Goal: Task Accomplishment & Management: Manage account settings

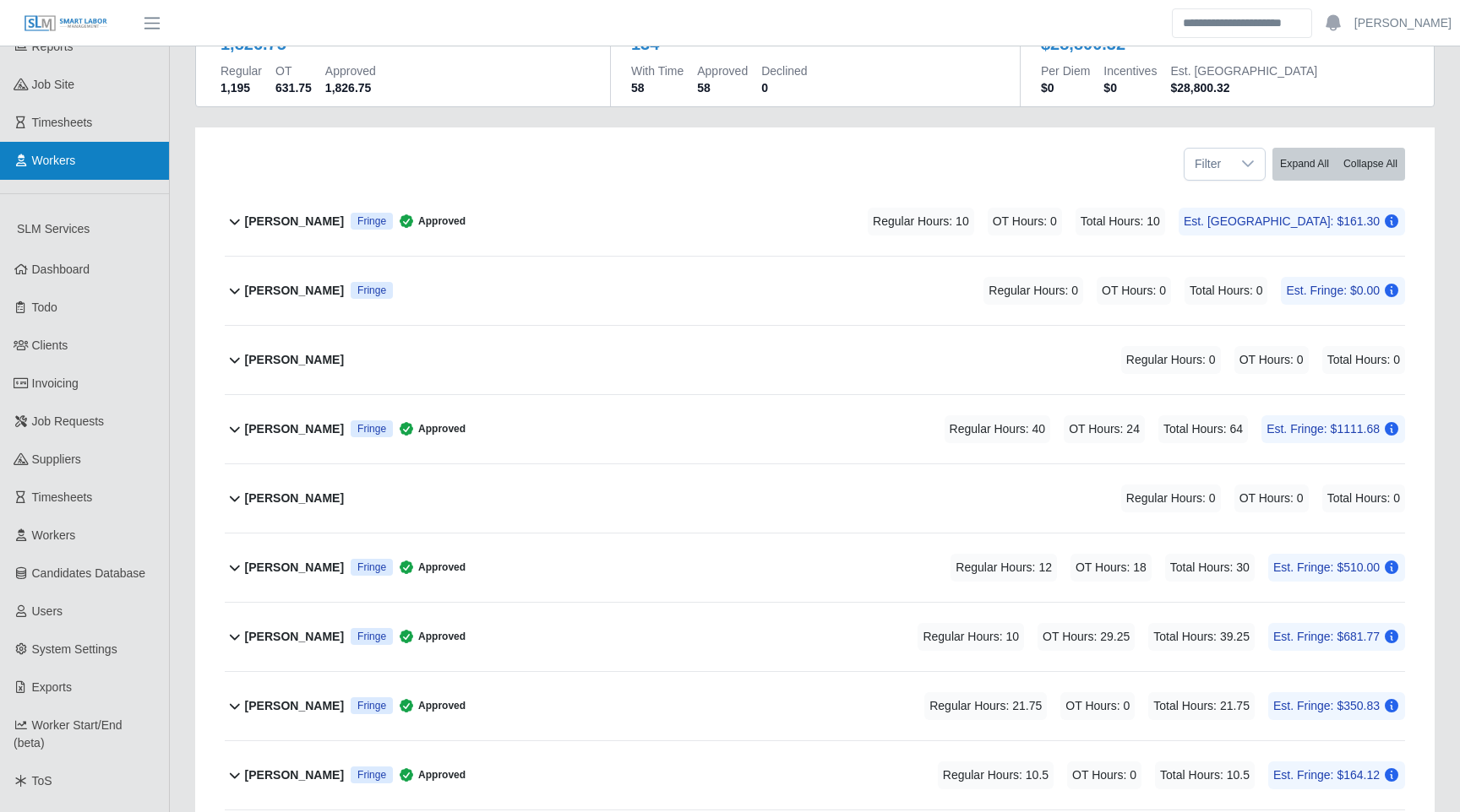
scroll to position [175, 0]
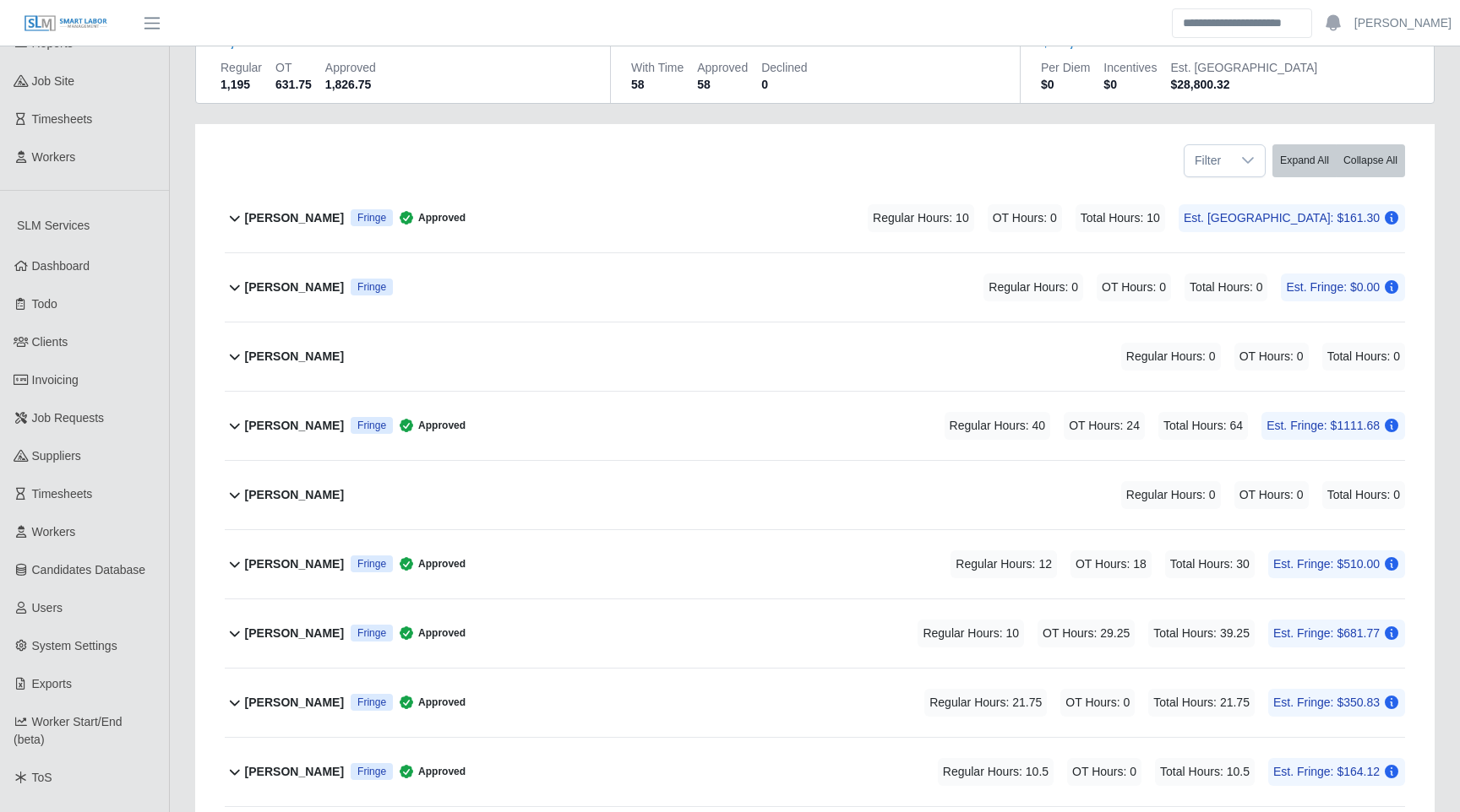
click at [399, 125] on div "Filter Expand All Collapse All" at bounding box center [814, 154] width 1206 height 60
click at [415, 158] on div "Filter Expand All Collapse All" at bounding box center [814, 154] width 1206 height 60
click at [255, 221] on b "[PERSON_NAME]" at bounding box center [295, 219] width 99 height 18
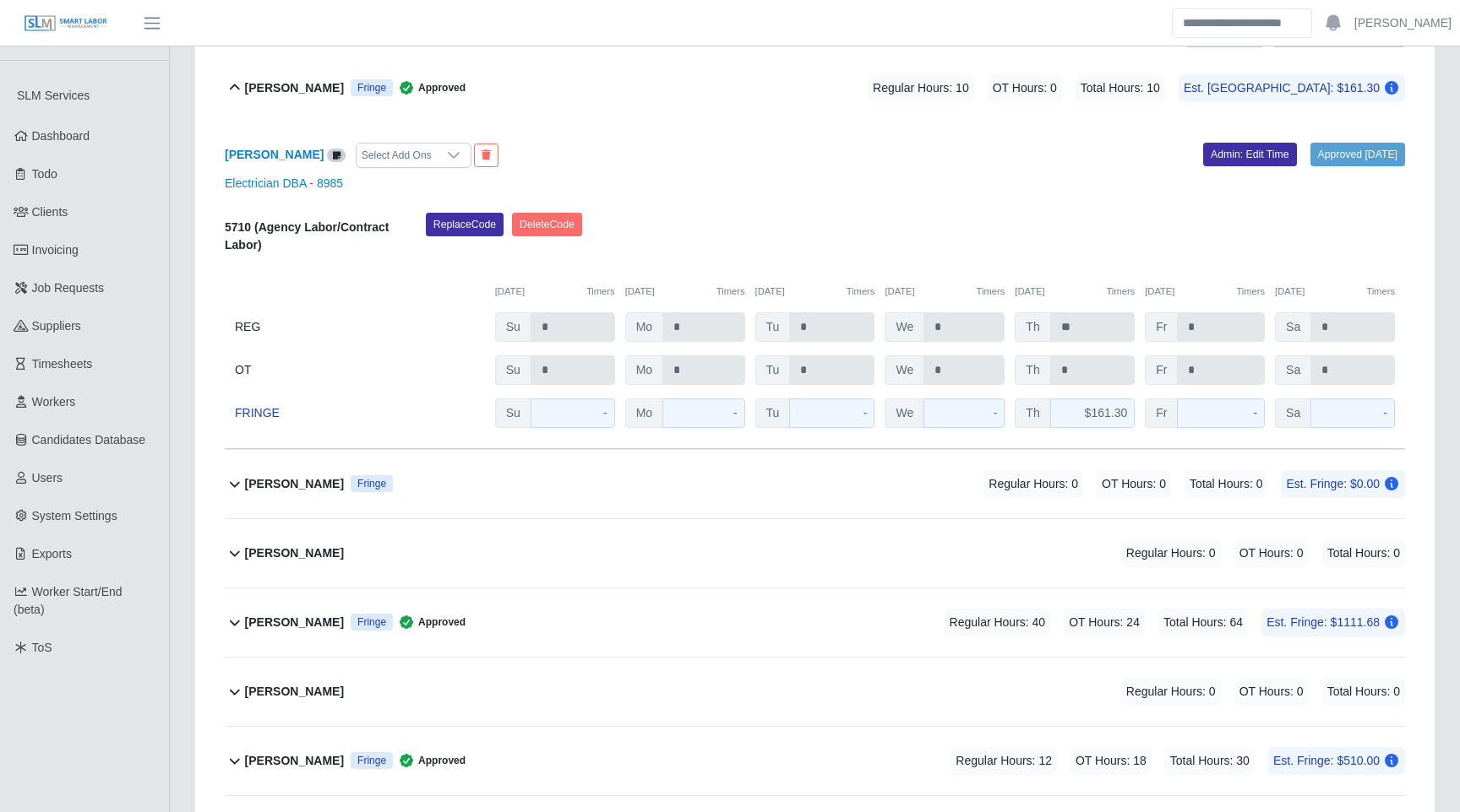
scroll to position [307, 0]
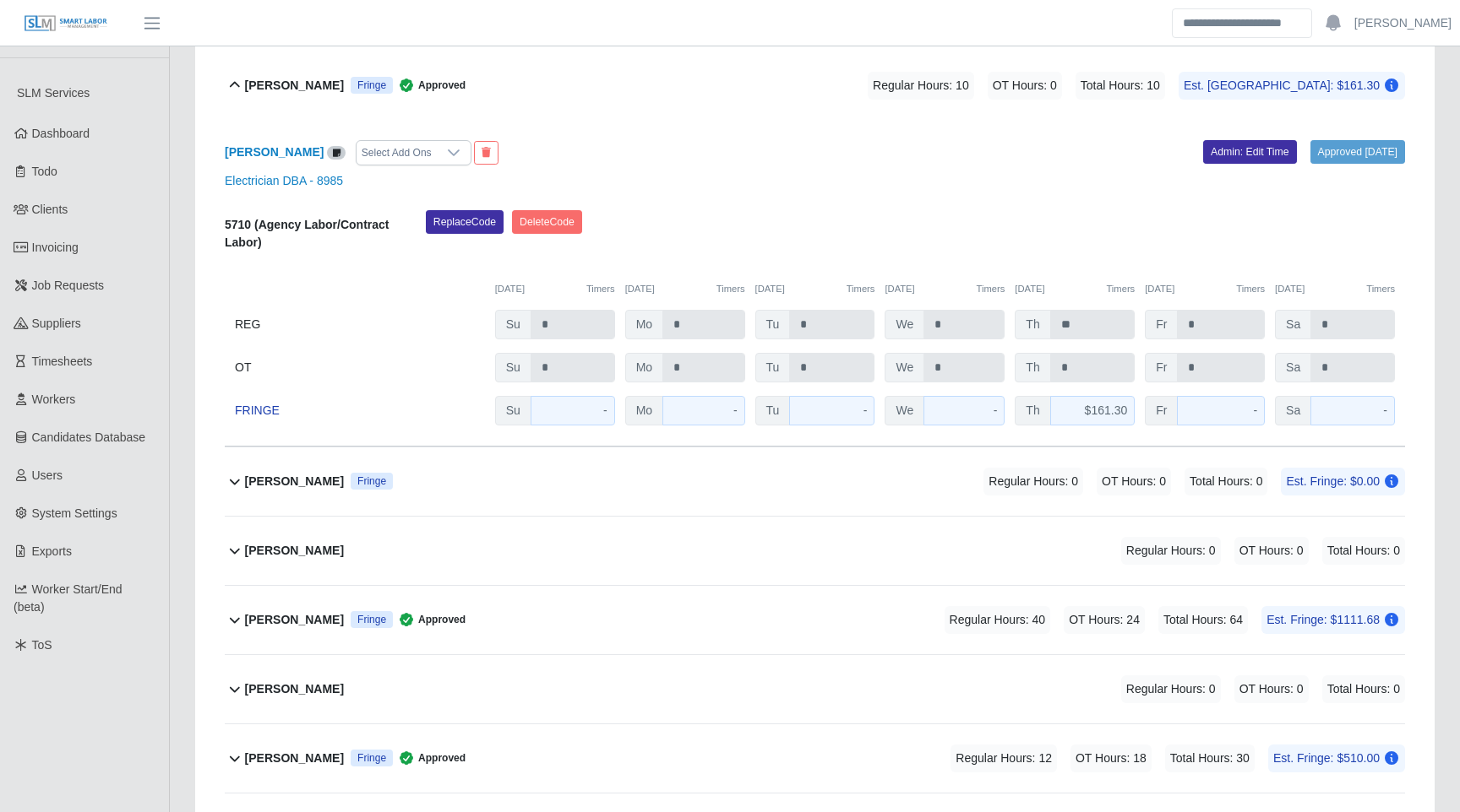
click at [521, 489] on div "[PERSON_NAME] Fringe Regular Hours: 0 OT Hours: 0 Total Hours: 0 Est. Fringe: $…" at bounding box center [825, 482] width 1160 height 68
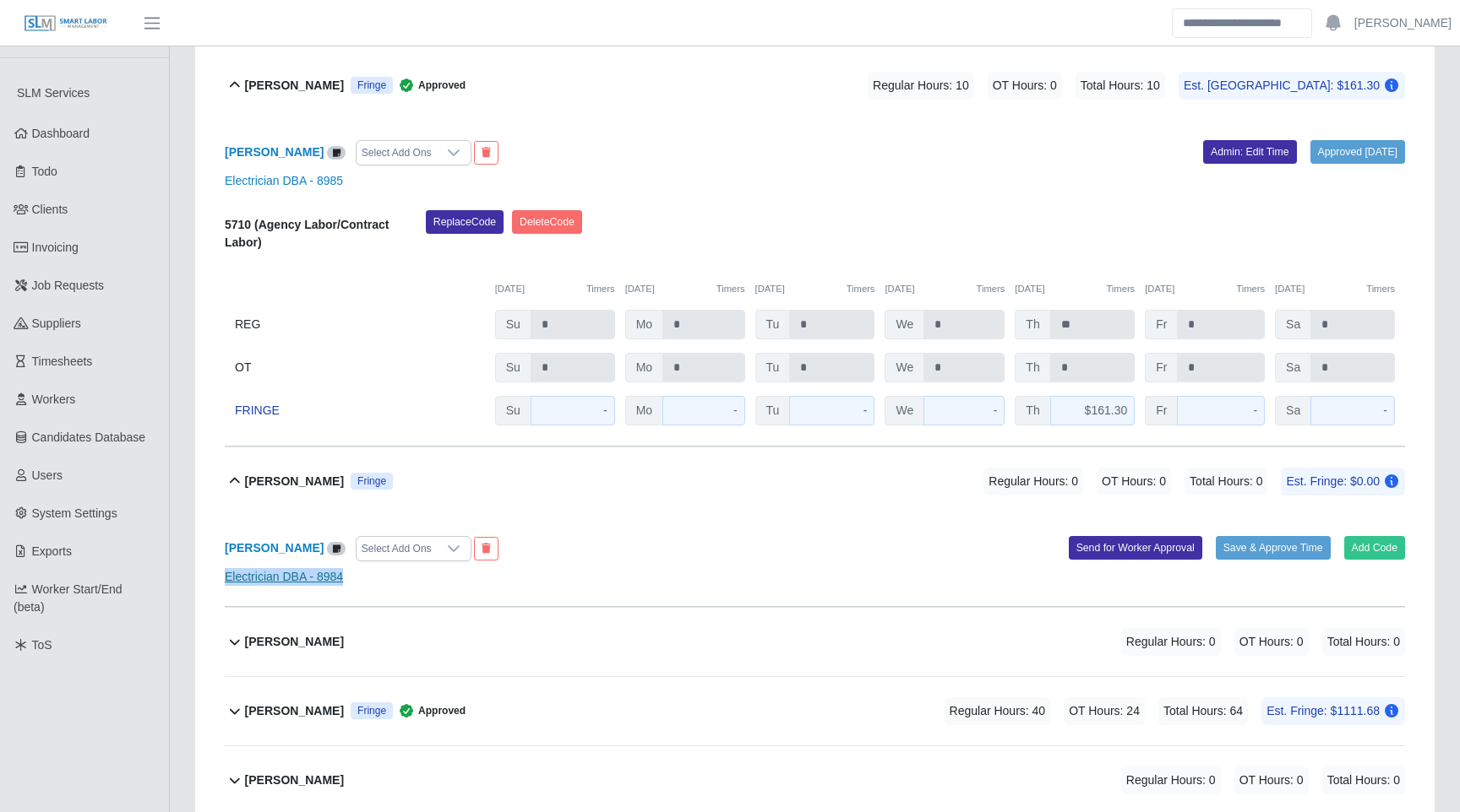
drag, startPoint x: 371, startPoint y: 583, endPoint x: 225, endPoint y: 582, distance: 146.0
click at [225, 582] on div "Electrician DBA - 8984" at bounding box center [814, 577] width 1206 height 18
copy link "Electrician DBA - 8984"
click at [466, 90] on span "Approved" at bounding box center [429, 85] width 73 height 17
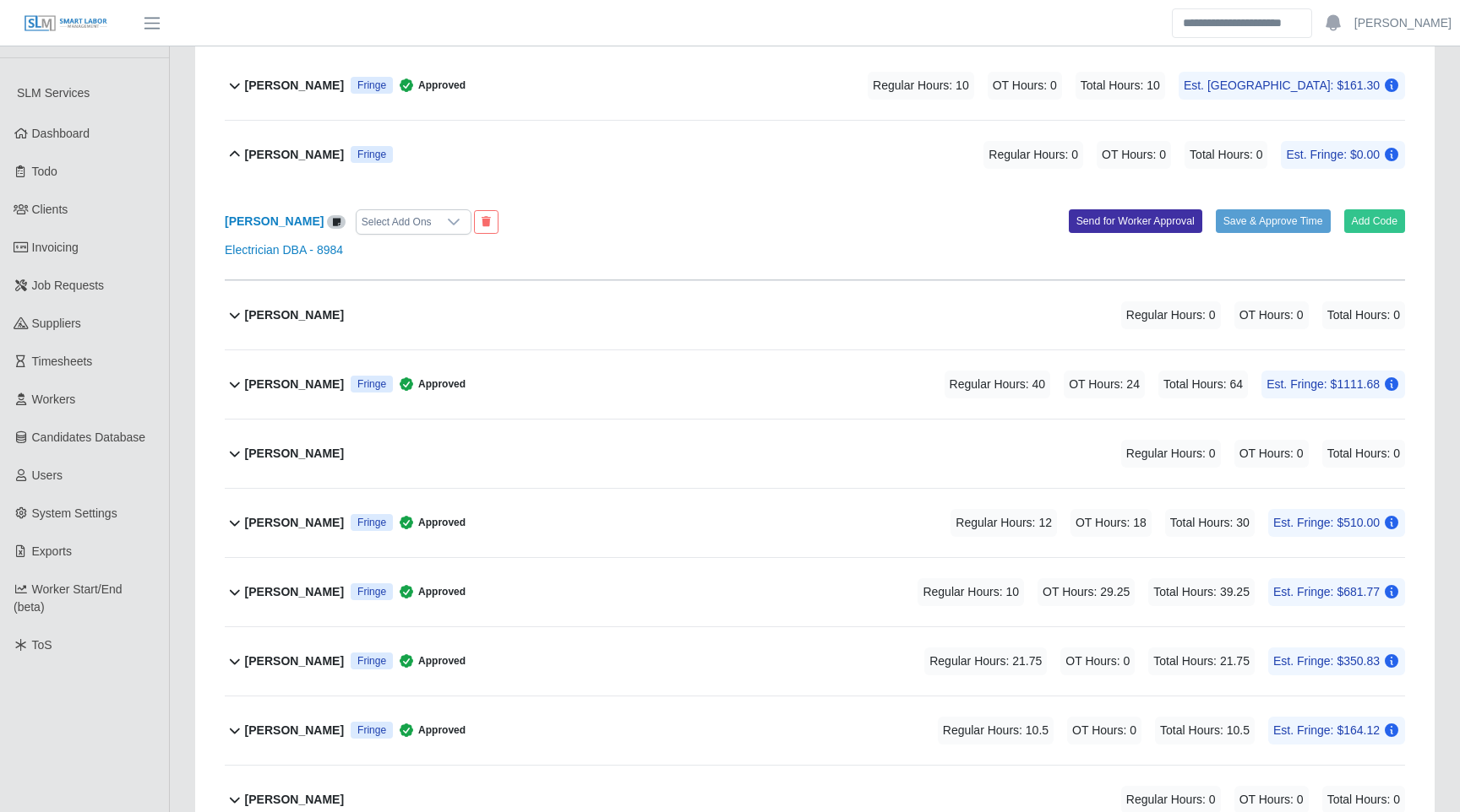
click at [621, 44] on header "Peter Bedor Account Settings Logout" at bounding box center [730, 23] width 1460 height 47
click at [569, 5] on header "Peter Bedor Account Settings Logout" at bounding box center [730, 23] width 1460 height 47
drag, startPoint x: 394, startPoint y: 157, endPoint x: 206, endPoint y: 161, distance: 188.0
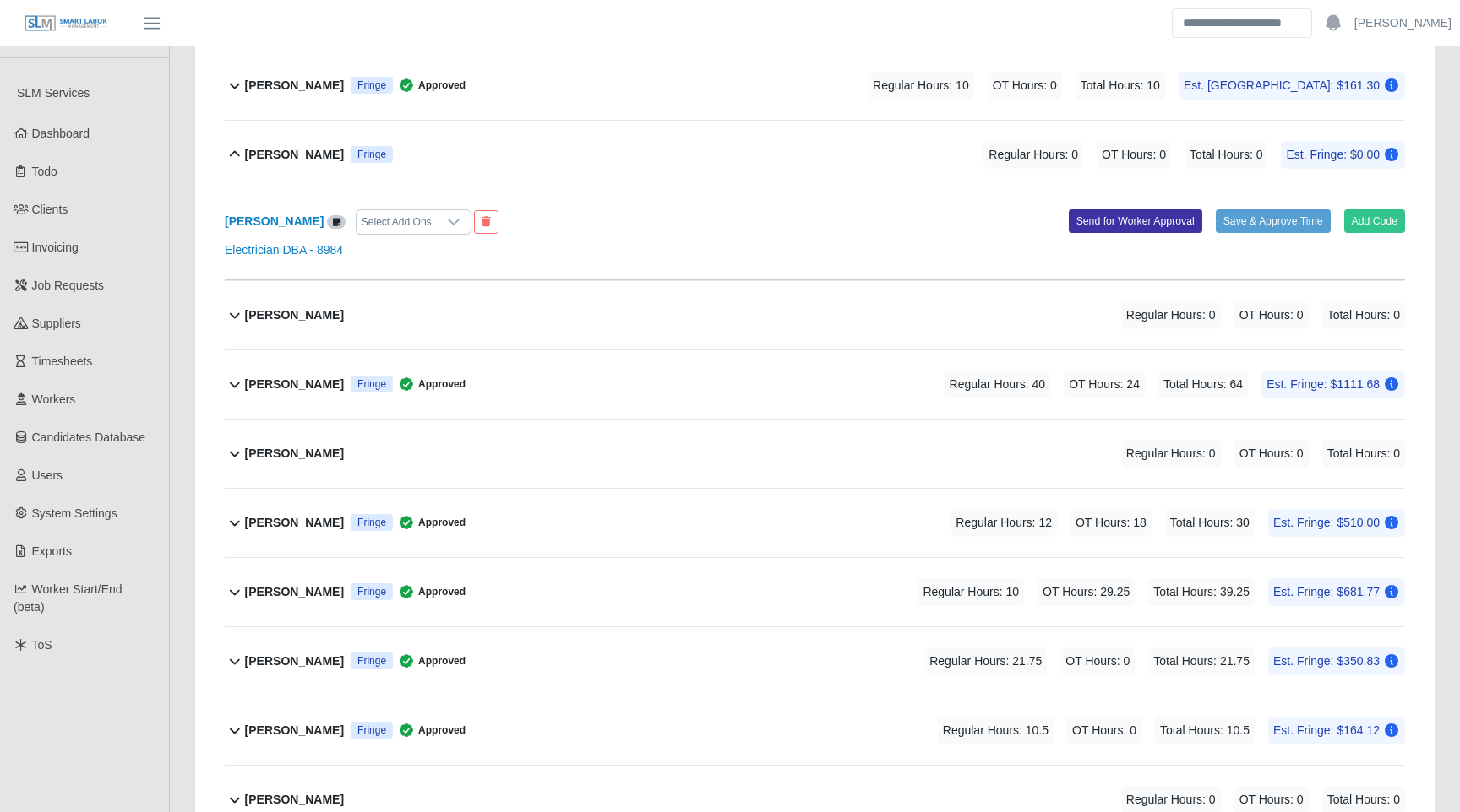
drag, startPoint x: 208, startPoint y: 160, endPoint x: 389, endPoint y: 162, distance: 181.0
copy b "[PERSON_NAME]"
click at [763, 84] on div "Abel Canino Fernandez Fringe Approved Regular Hours: 10 OT Hours: 0 Total Hours…" at bounding box center [825, 86] width 1160 height 68
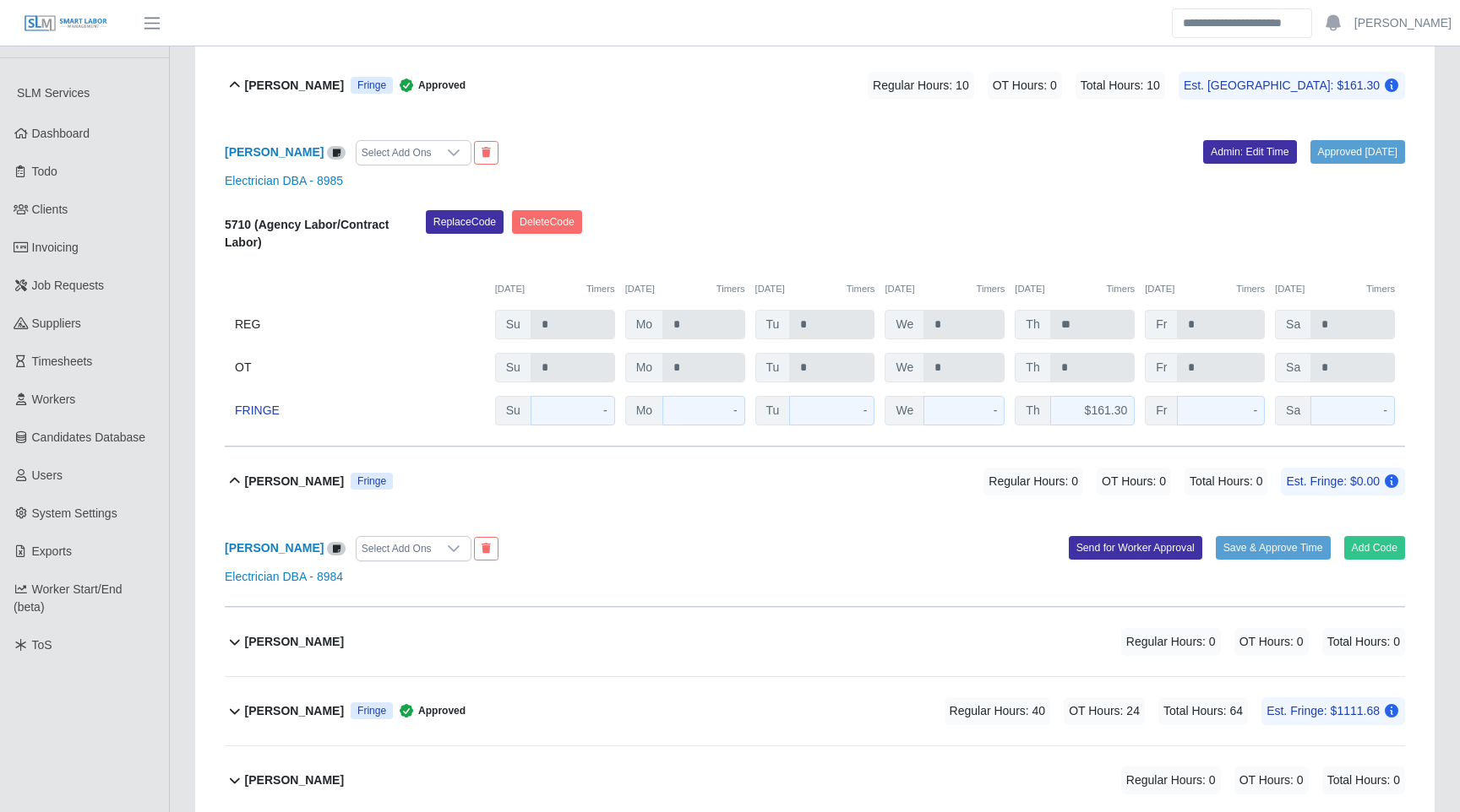
click at [743, 169] on div "Abel Canino Fernandez Select Add Ons Approved 04/24/2025 Admin: Edit Time Elect…" at bounding box center [815, 283] width 1180 height 327
click at [731, 142] on div "Abel Canino Fernandez Select Add Ons" at bounding box center [513, 153] width 603 height 25
click at [235, 91] on icon at bounding box center [235, 85] width 21 height 21
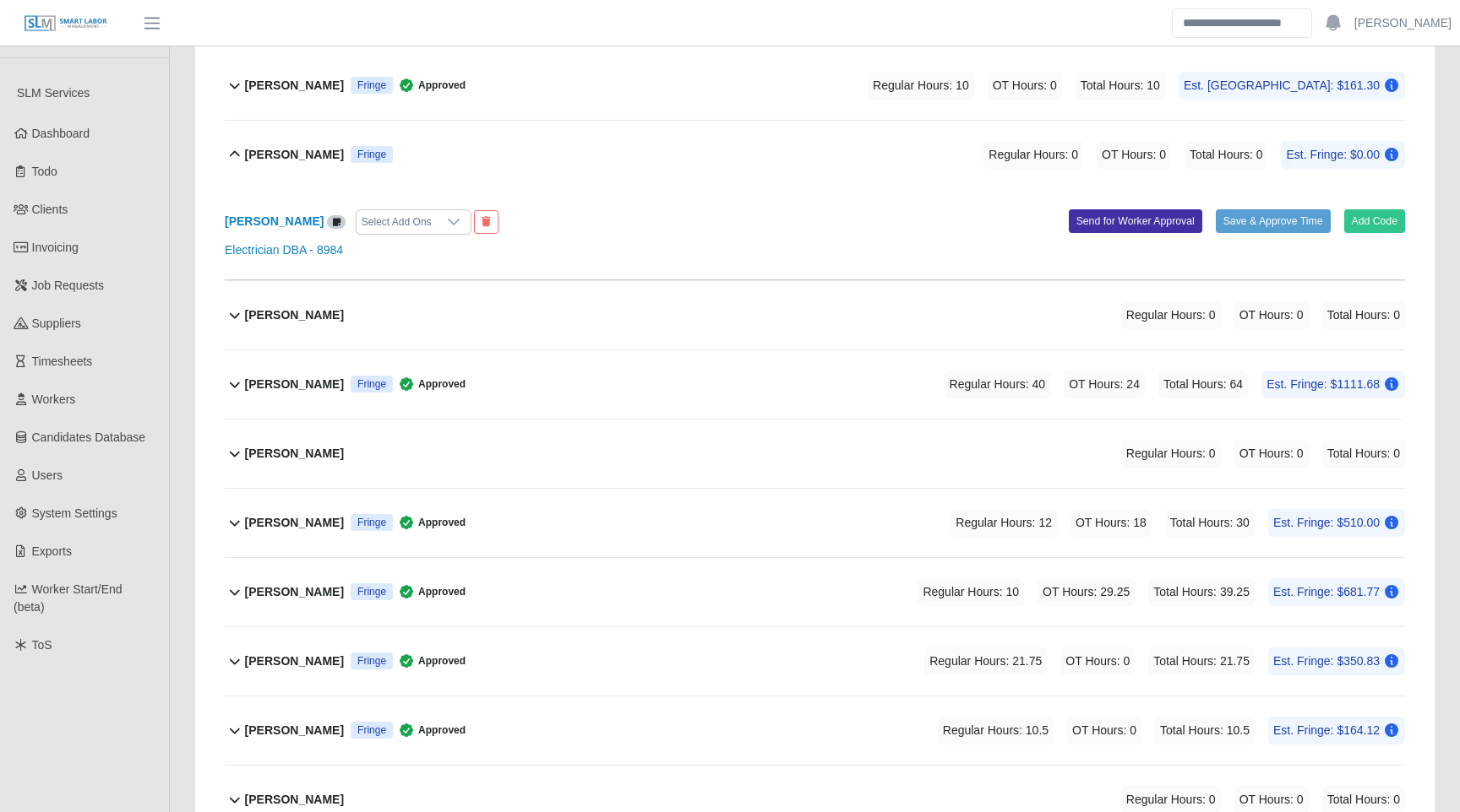
click at [231, 144] on icon at bounding box center [235, 154] width 21 height 21
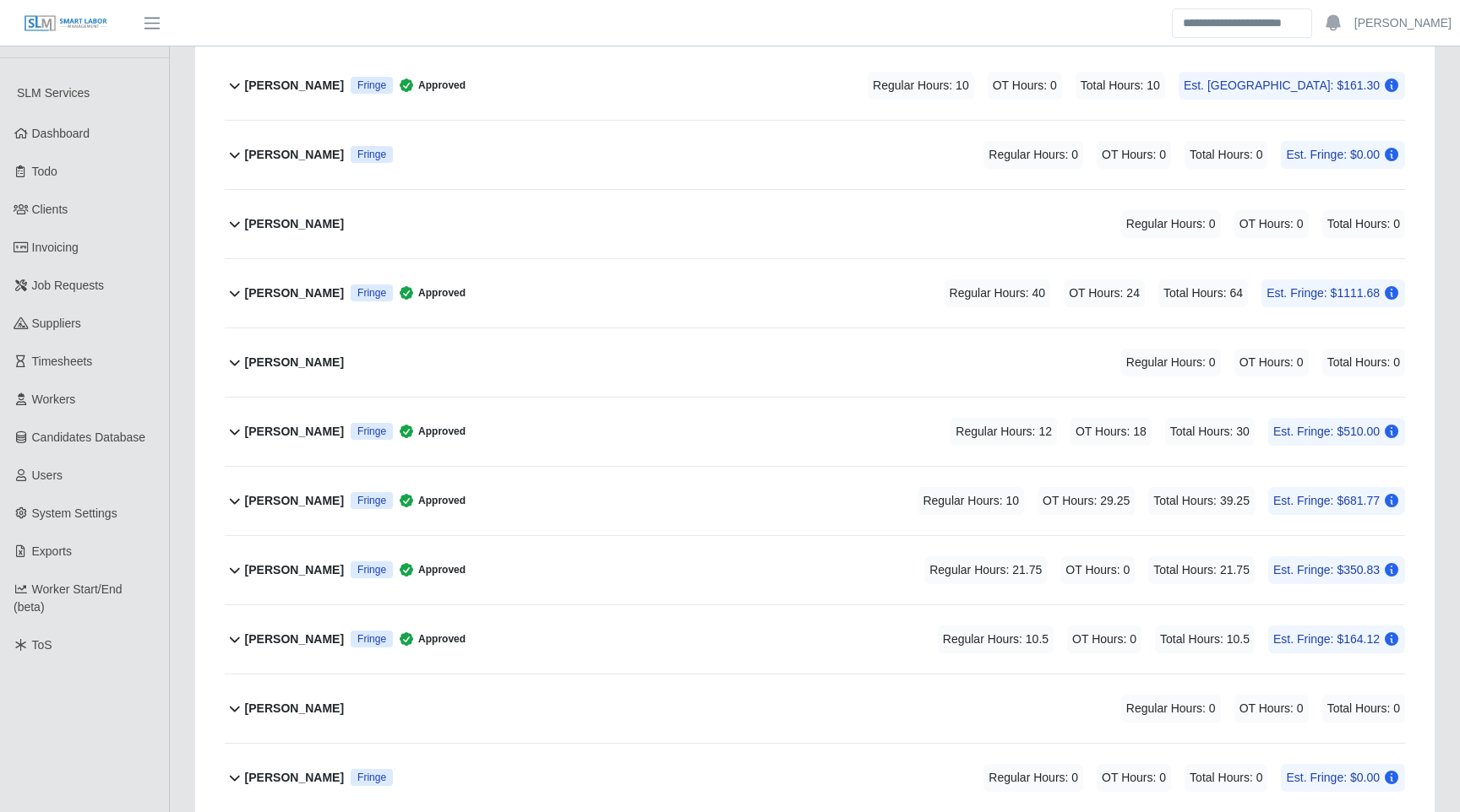
click at [230, 86] on icon at bounding box center [235, 85] width 21 height 21
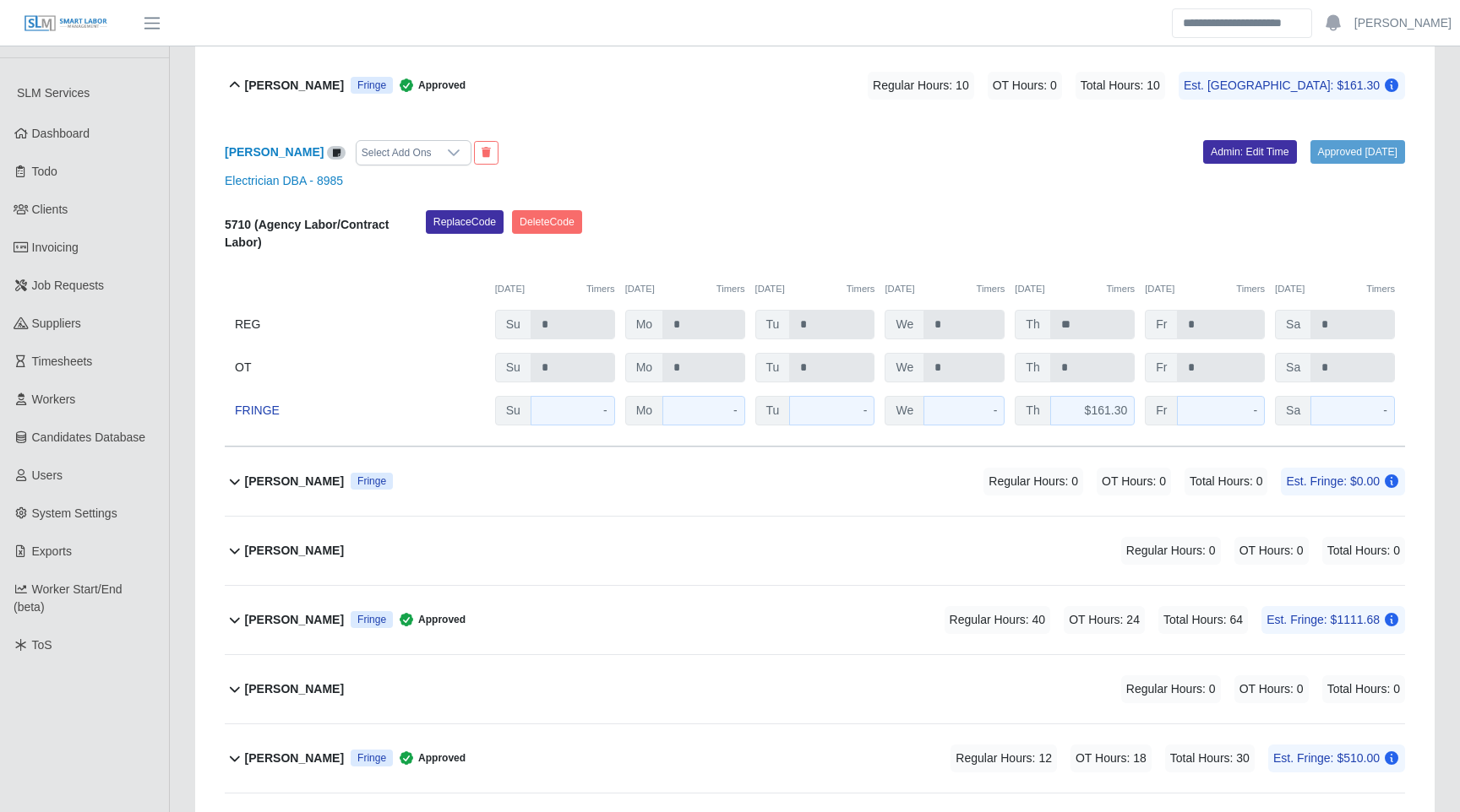
click at [230, 86] on icon at bounding box center [234, 85] width 10 height 6
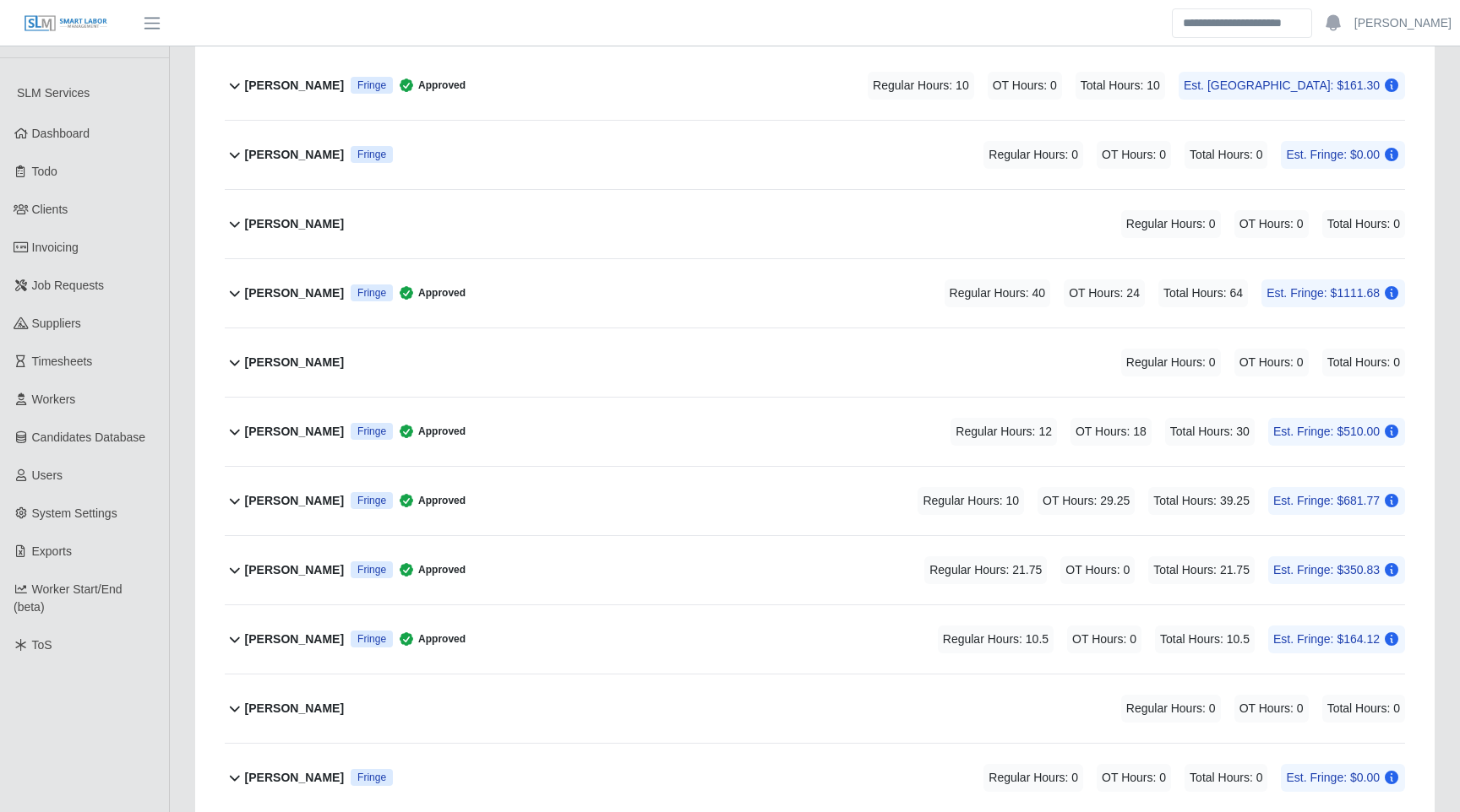
click at [233, 155] on icon at bounding box center [235, 154] width 21 height 21
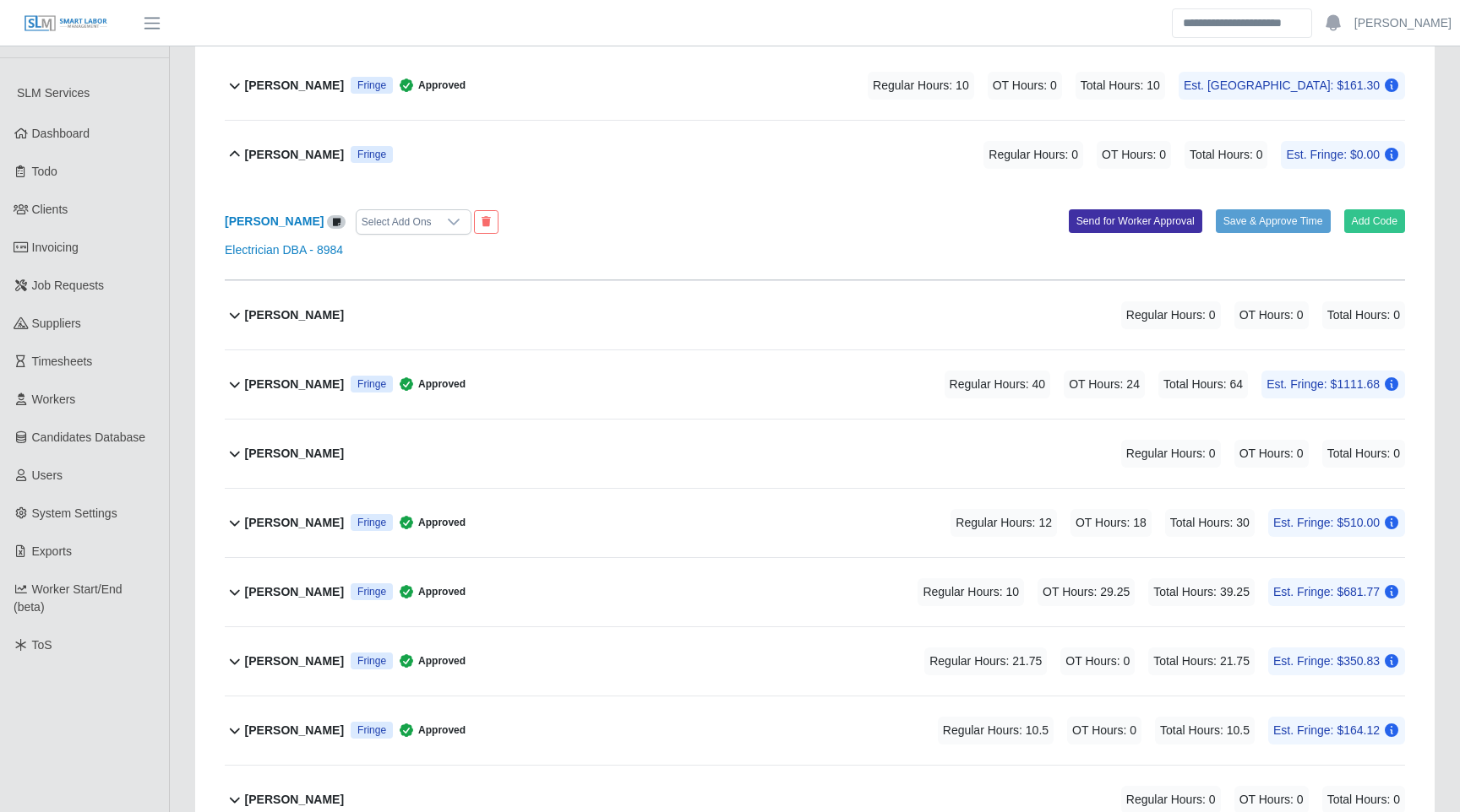
click at [233, 155] on icon at bounding box center [235, 154] width 21 height 21
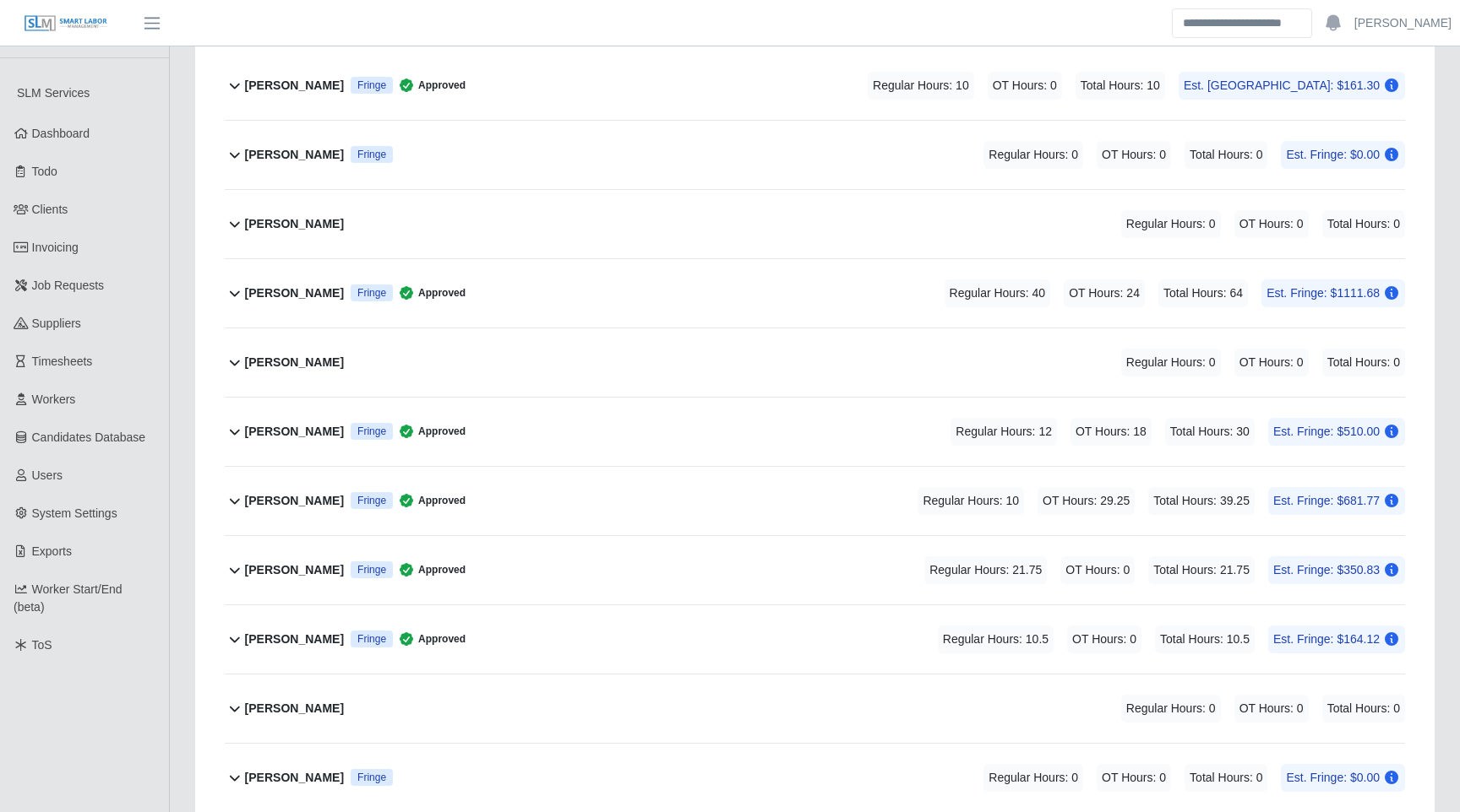
click at [238, 222] on icon at bounding box center [235, 223] width 21 height 21
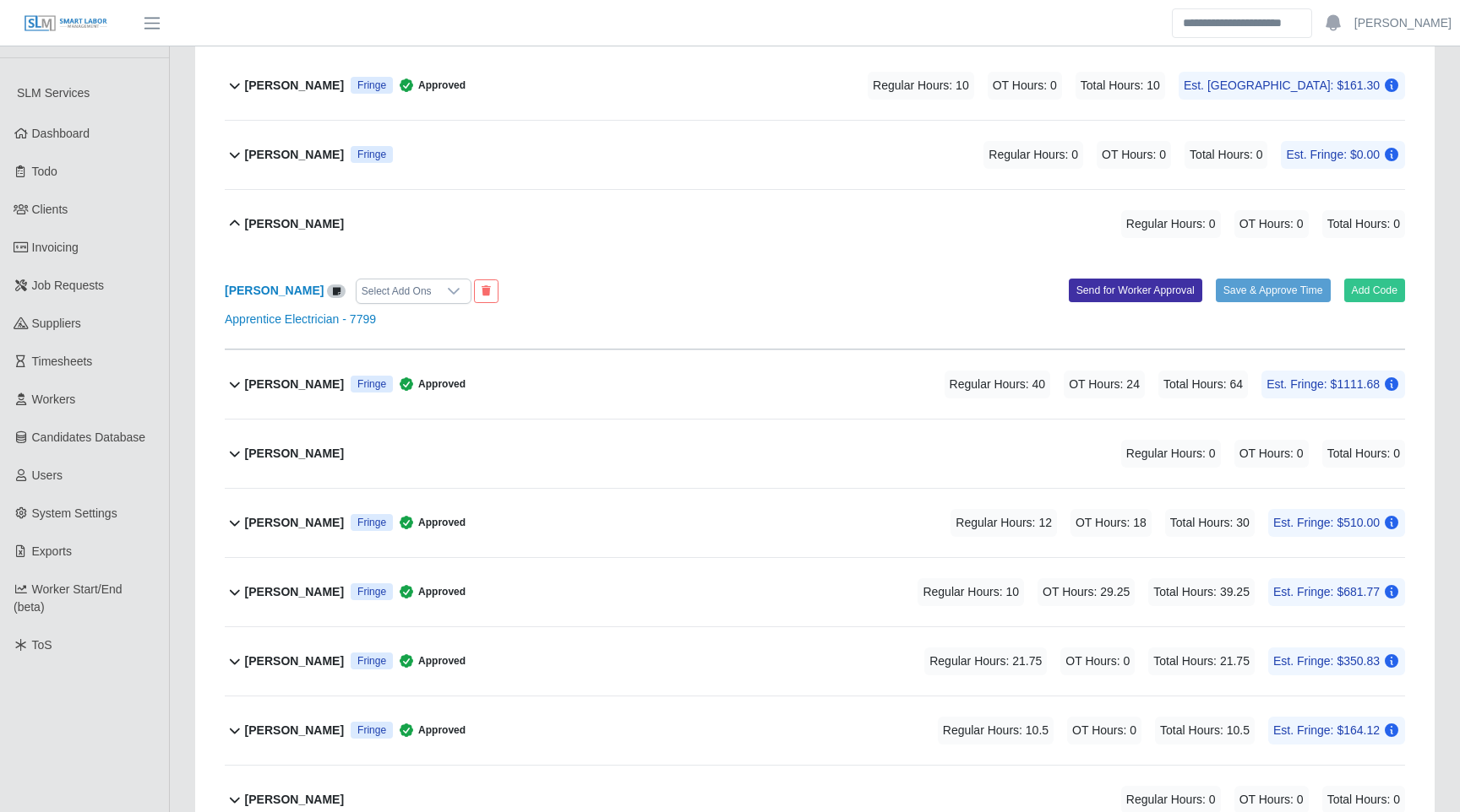
click at [238, 222] on icon at bounding box center [235, 223] width 21 height 21
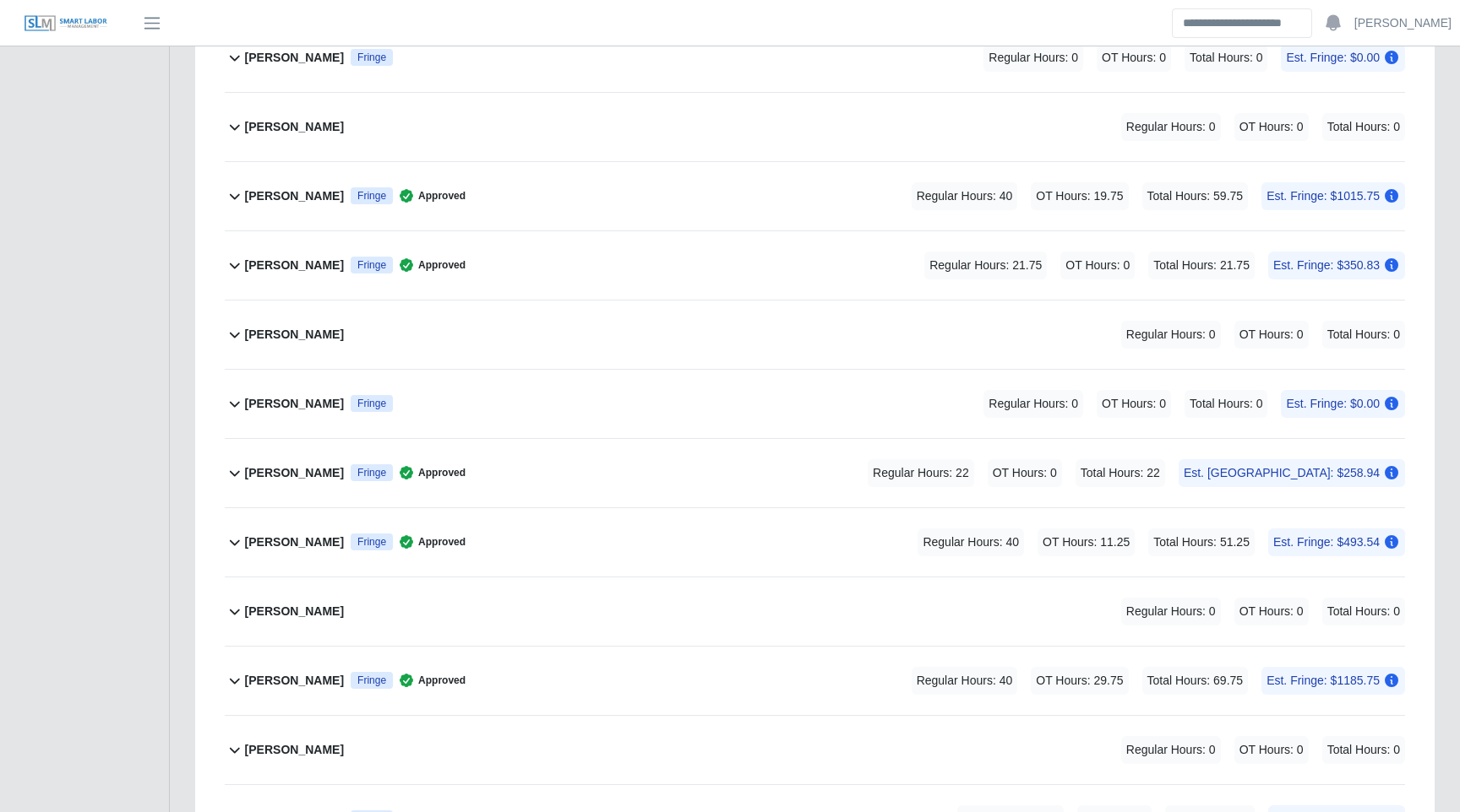
scroll to position [8296, 0]
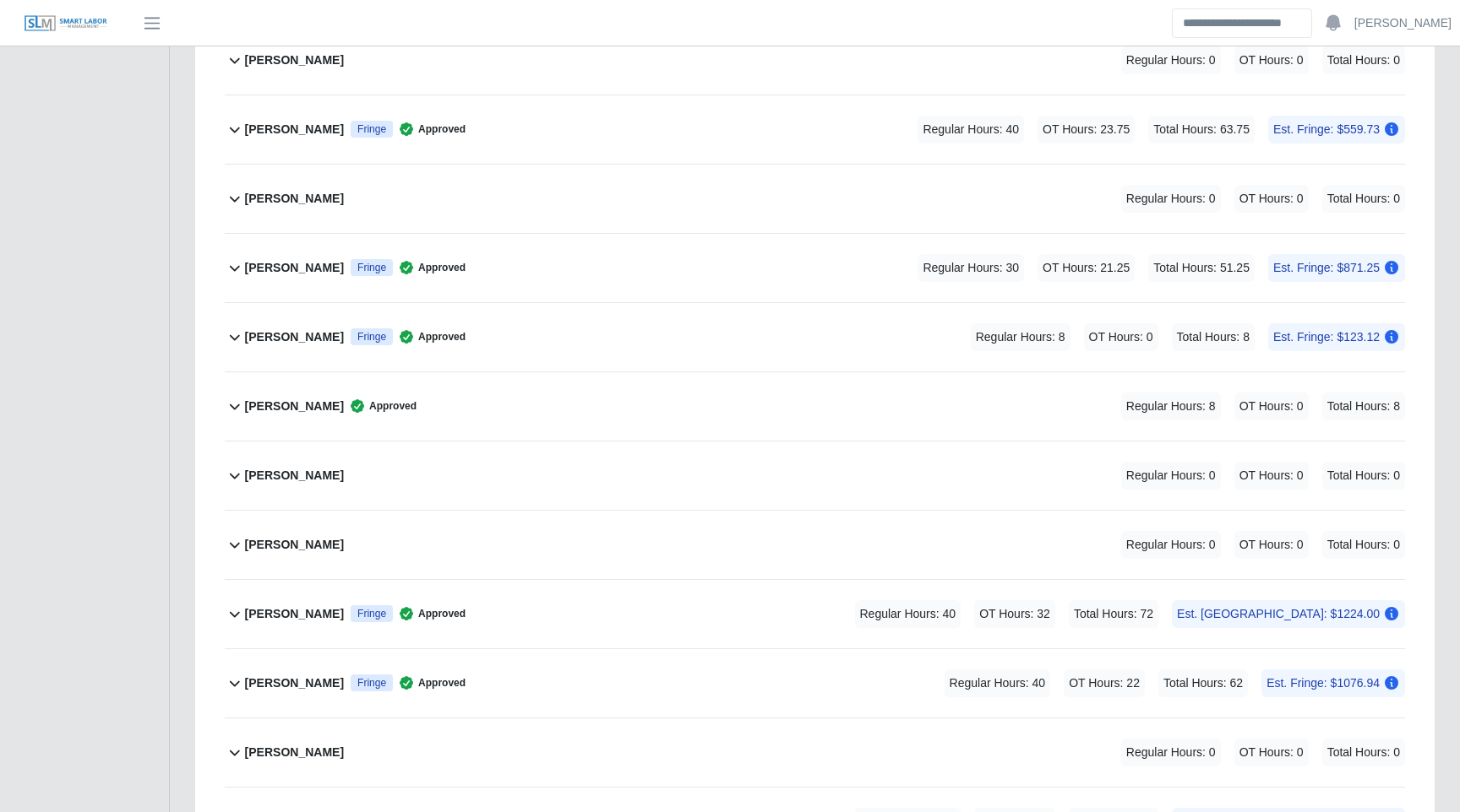
click at [512, 409] on div "Vanessa Gonzalez Approved Regular Hours: 8 OT Hours: 0 Total Hours: 8" at bounding box center [825, 407] width 1160 height 68
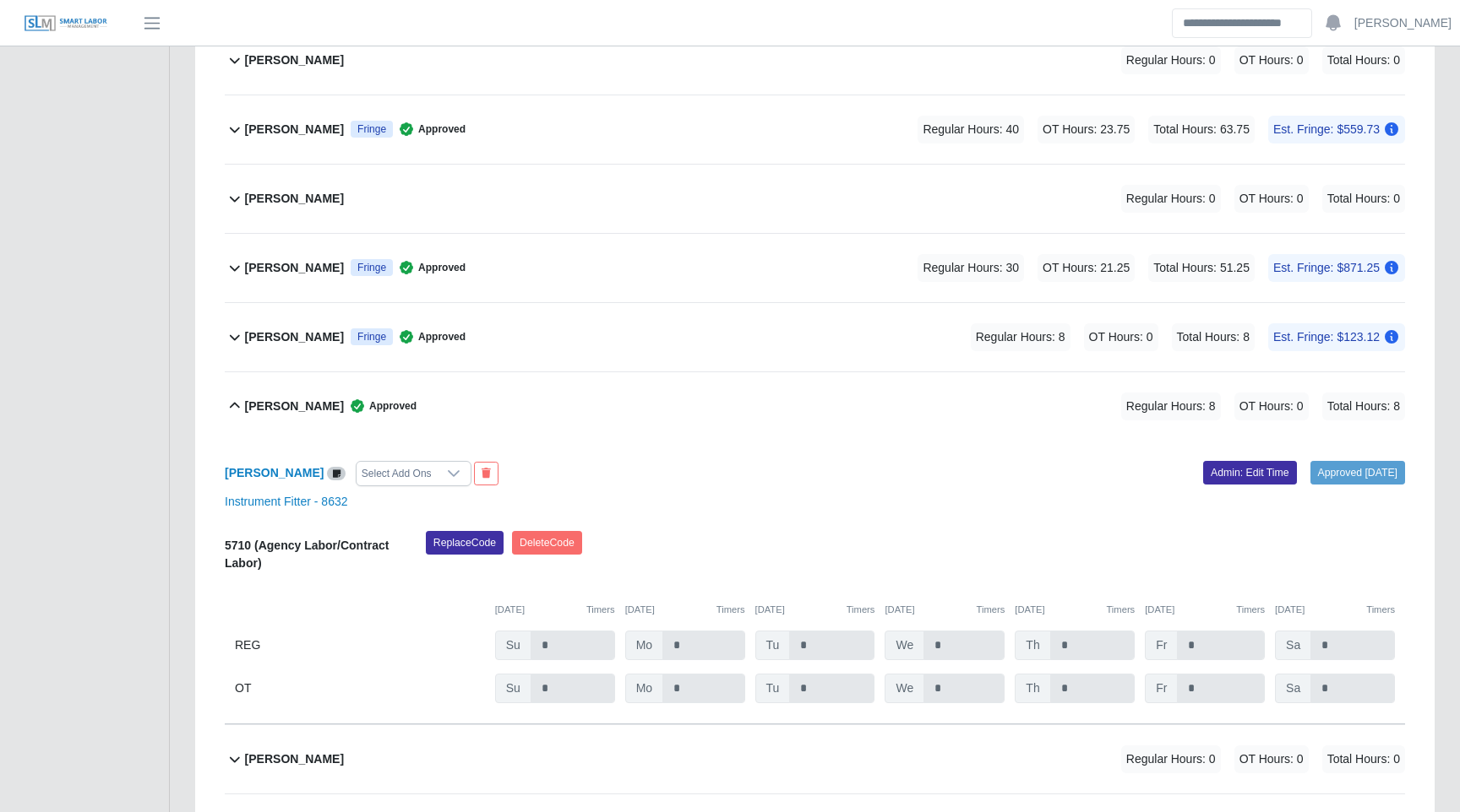
click at [612, 409] on div "Vanessa Gonzalez Approved Regular Hours: 8 OT Hours: 0 Total Hours: 8" at bounding box center [825, 407] width 1160 height 68
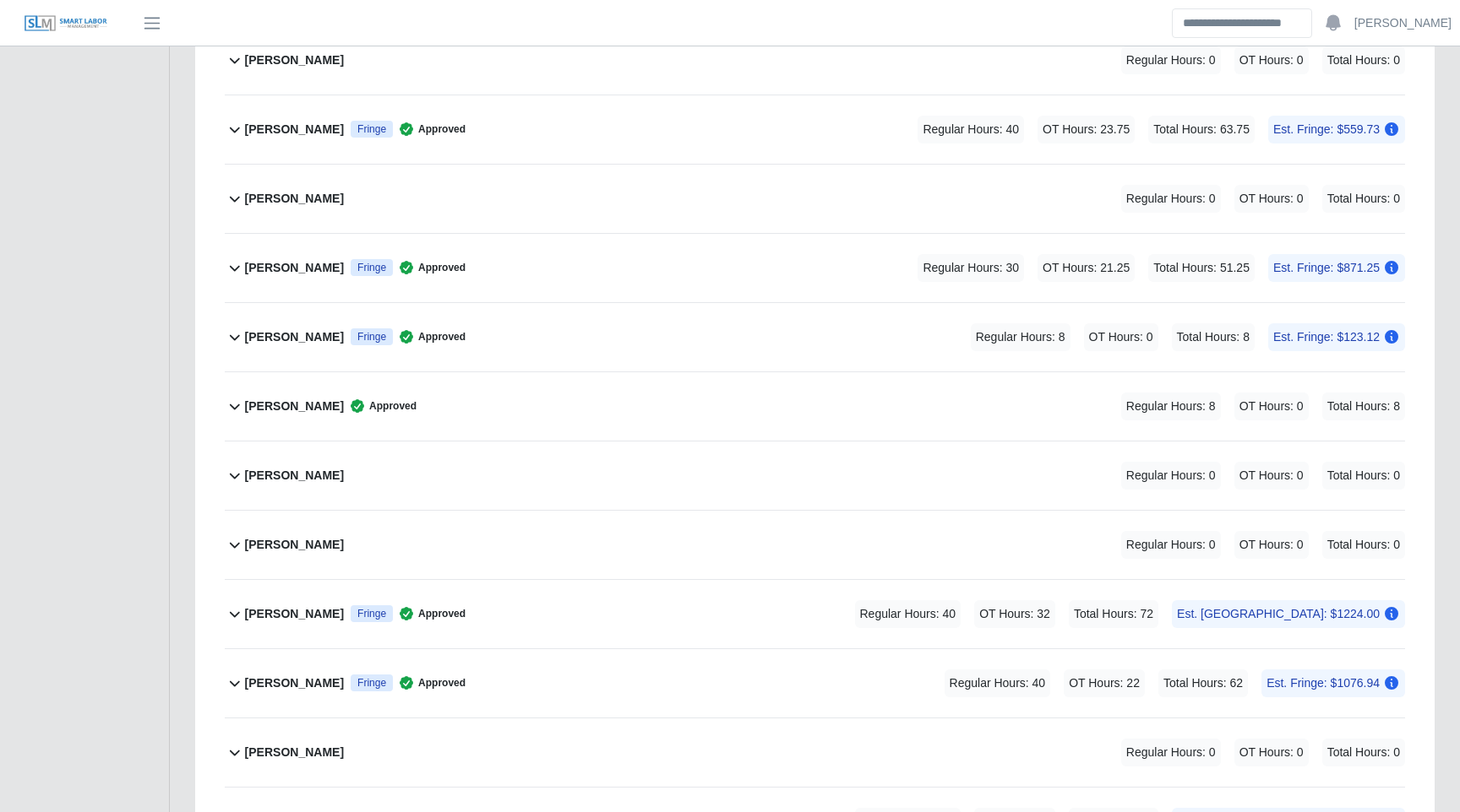
click at [582, 352] on div "Stran James Fringe Approved Regular Hours: 8 OT Hours: 0 Total Hours: 8 Est. Fr…" at bounding box center [825, 338] width 1160 height 68
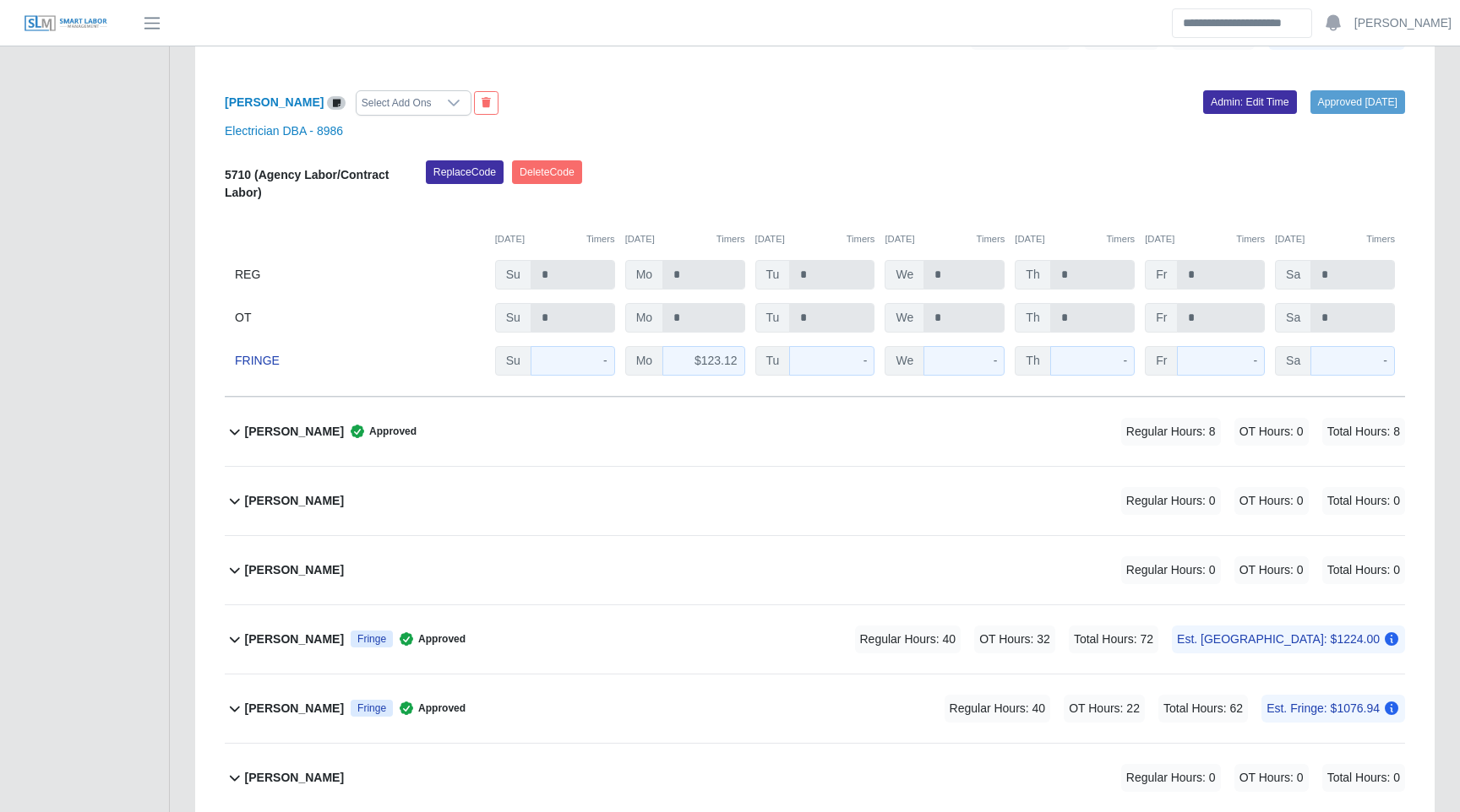
scroll to position [8621, 0]
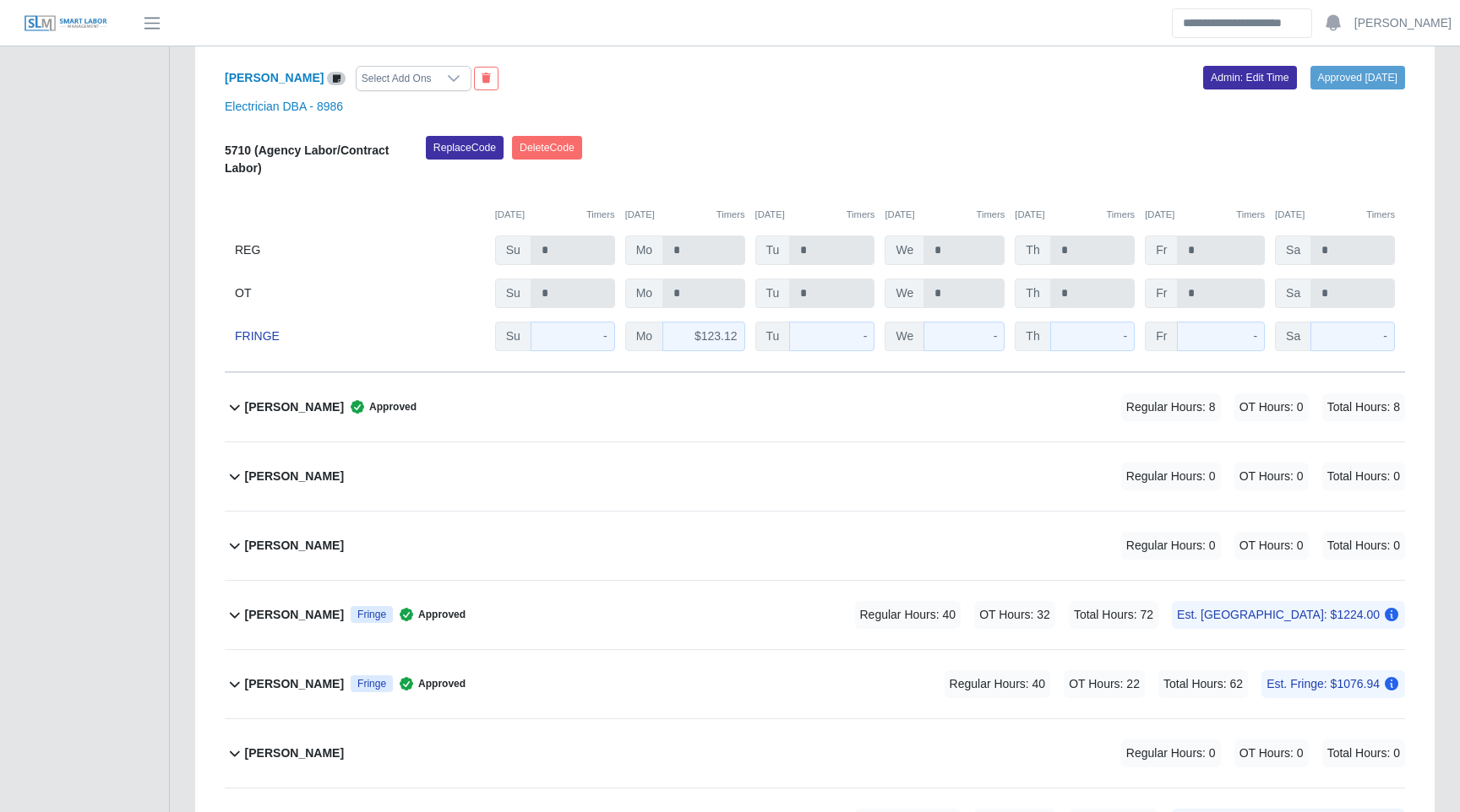
click at [612, 89] on div "Stran James Select Add Ons" at bounding box center [513, 78] width 603 height 25
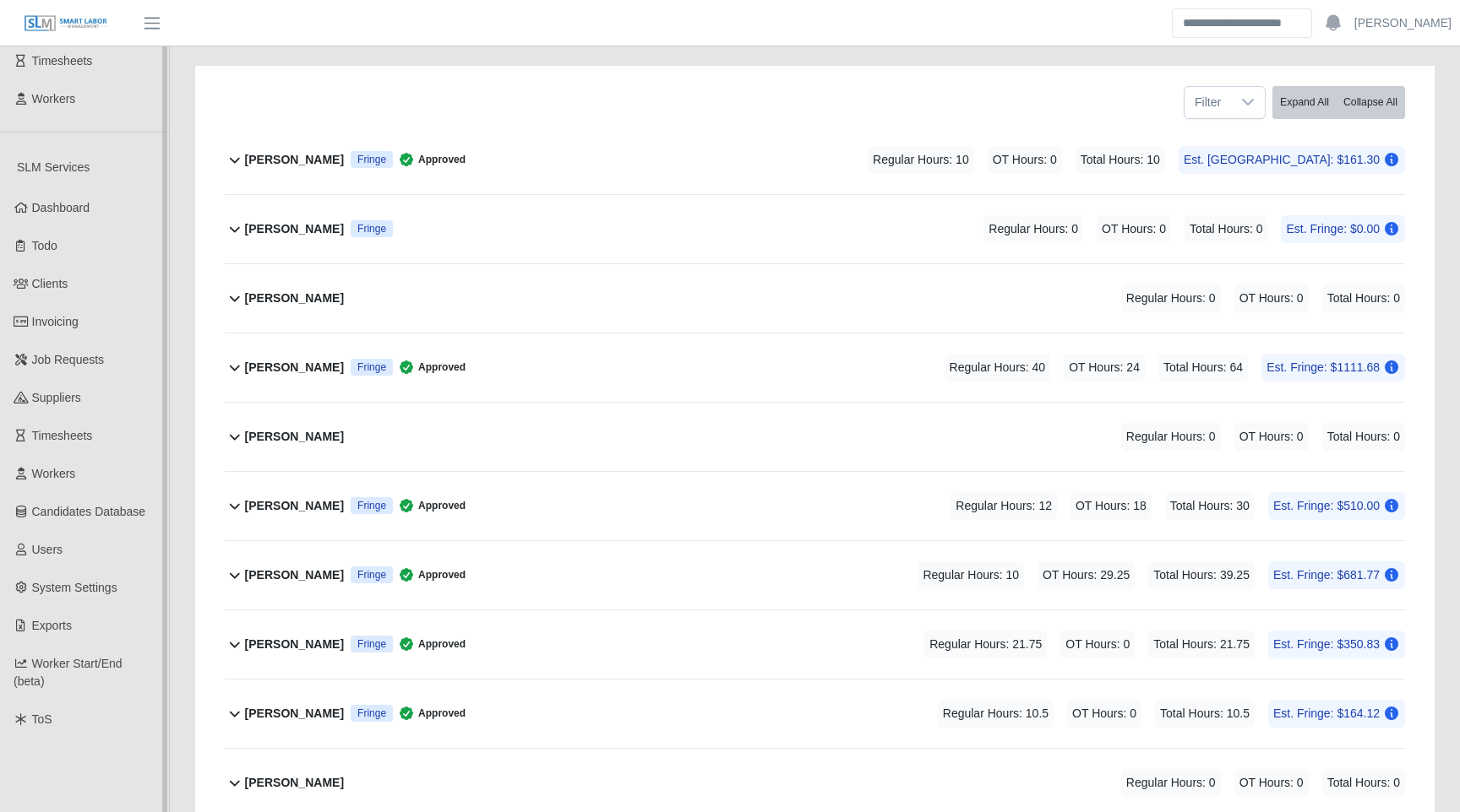
scroll to position [225, 0]
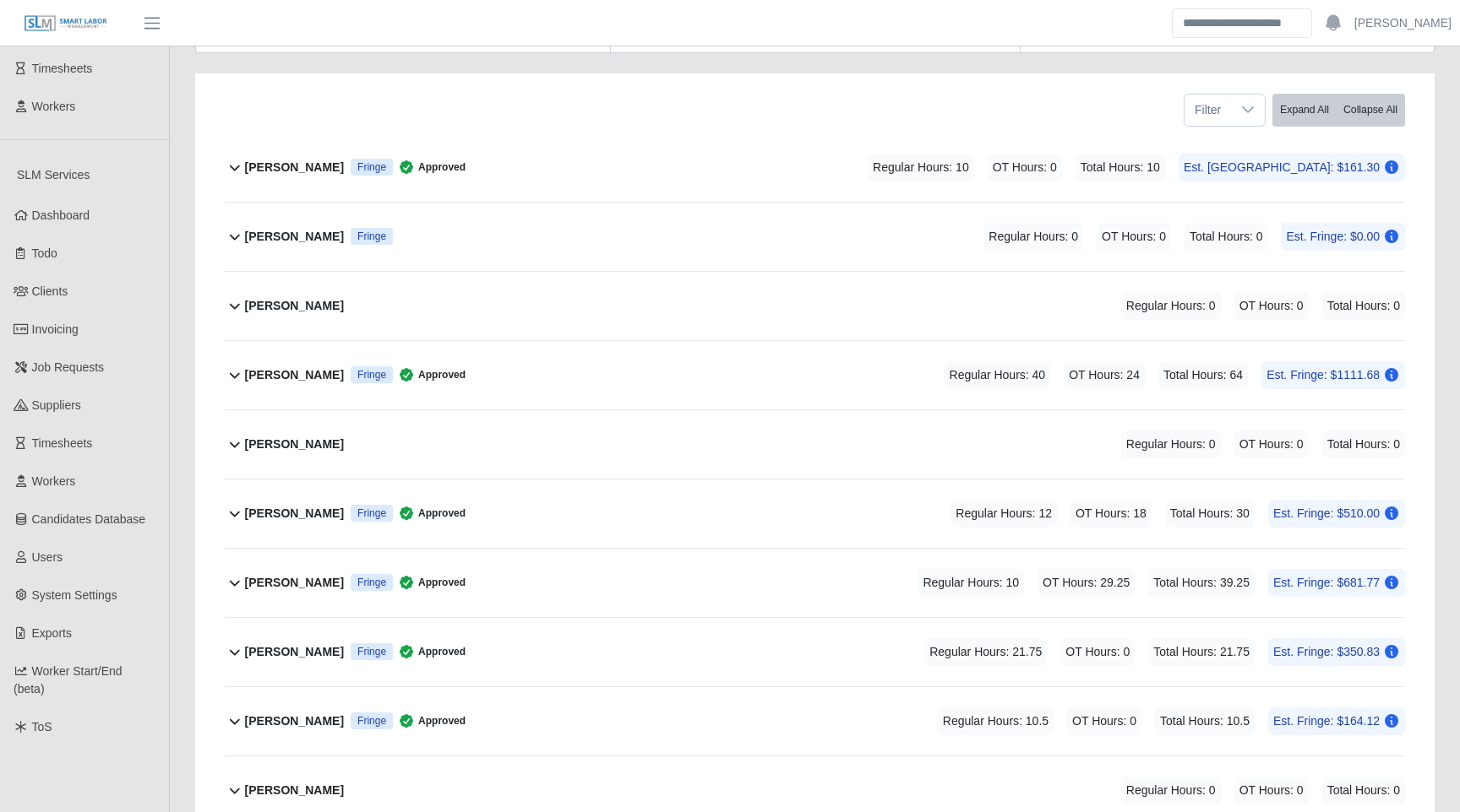
click at [484, 80] on div "Filter Expand All Collapse All" at bounding box center [814, 104] width 1206 height 60
click at [639, 368] on div "Alberto Ortega Martinez Fringe Approved Regular Hours: 40 OT Hours: 24 Total Ho…" at bounding box center [825, 375] width 1160 height 68
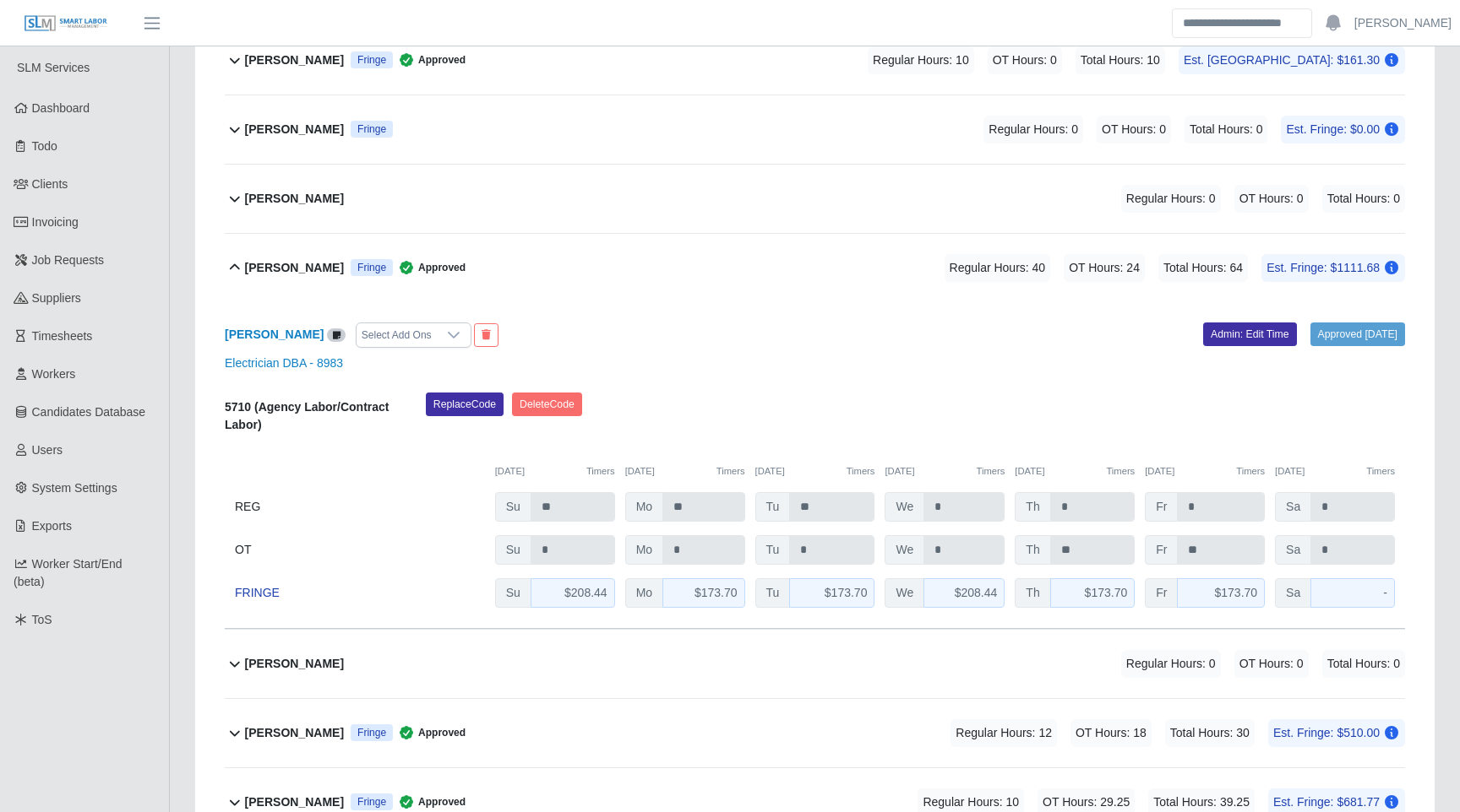
scroll to position [352, 0]
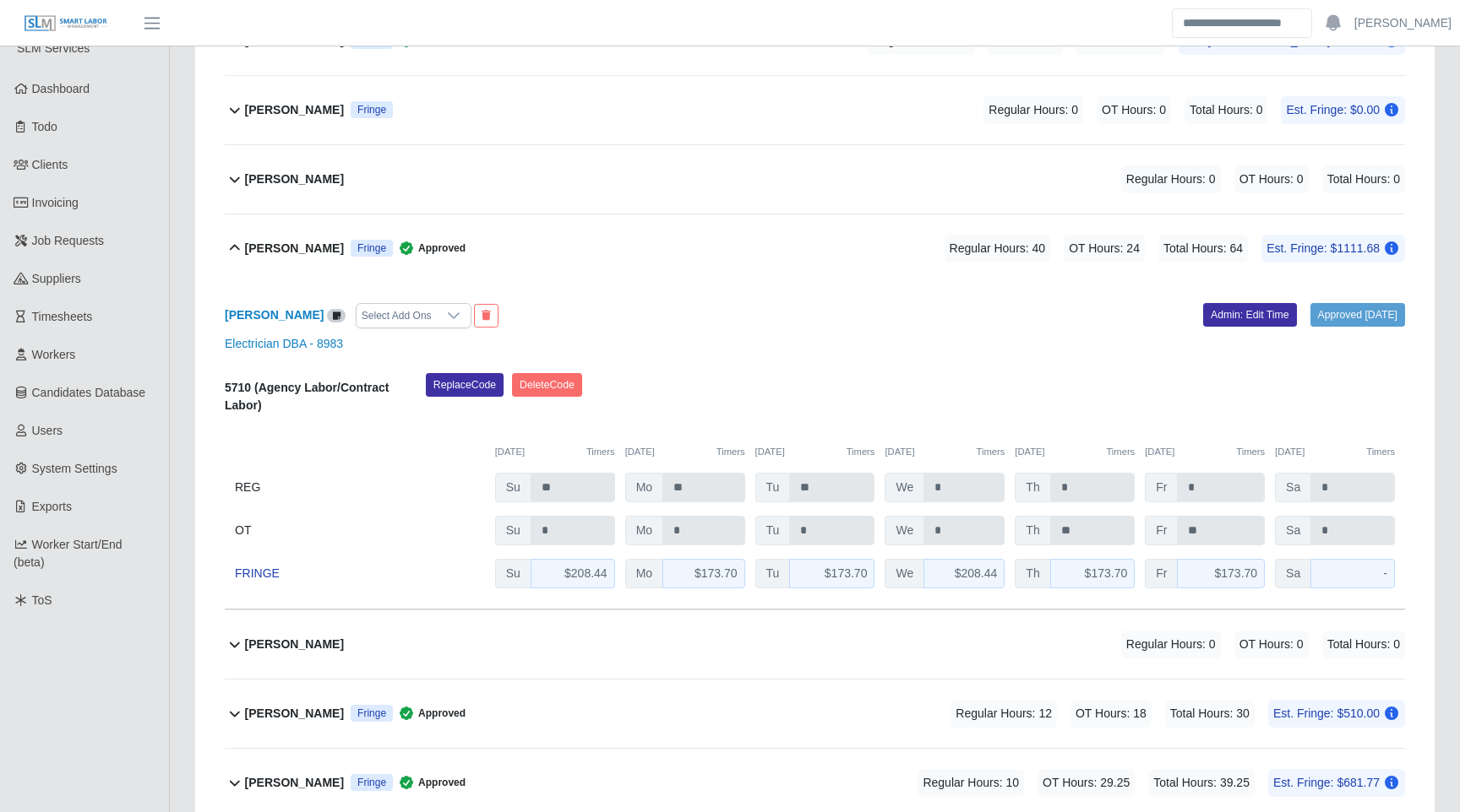
click at [639, 270] on div "Alberto Ortega Martinez Fringe Approved Regular Hours: 40 OT Hours: 24 Total Ho…" at bounding box center [825, 248] width 1160 height 68
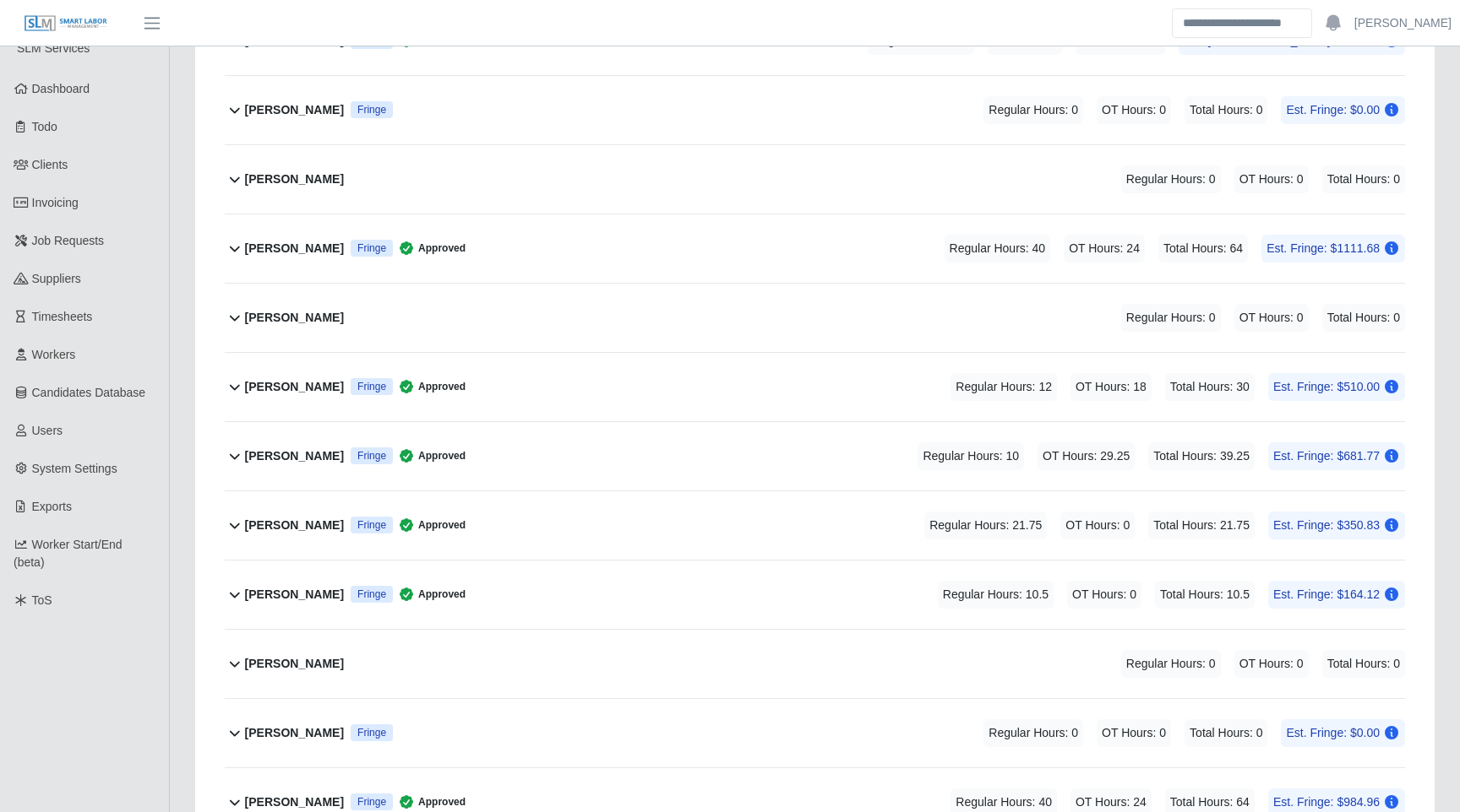
click at [639, 270] on div "Alberto Ortega Martinez Fringe Approved Regular Hours: 40 OT Hours: 24 Total Ho…" at bounding box center [825, 248] width 1160 height 68
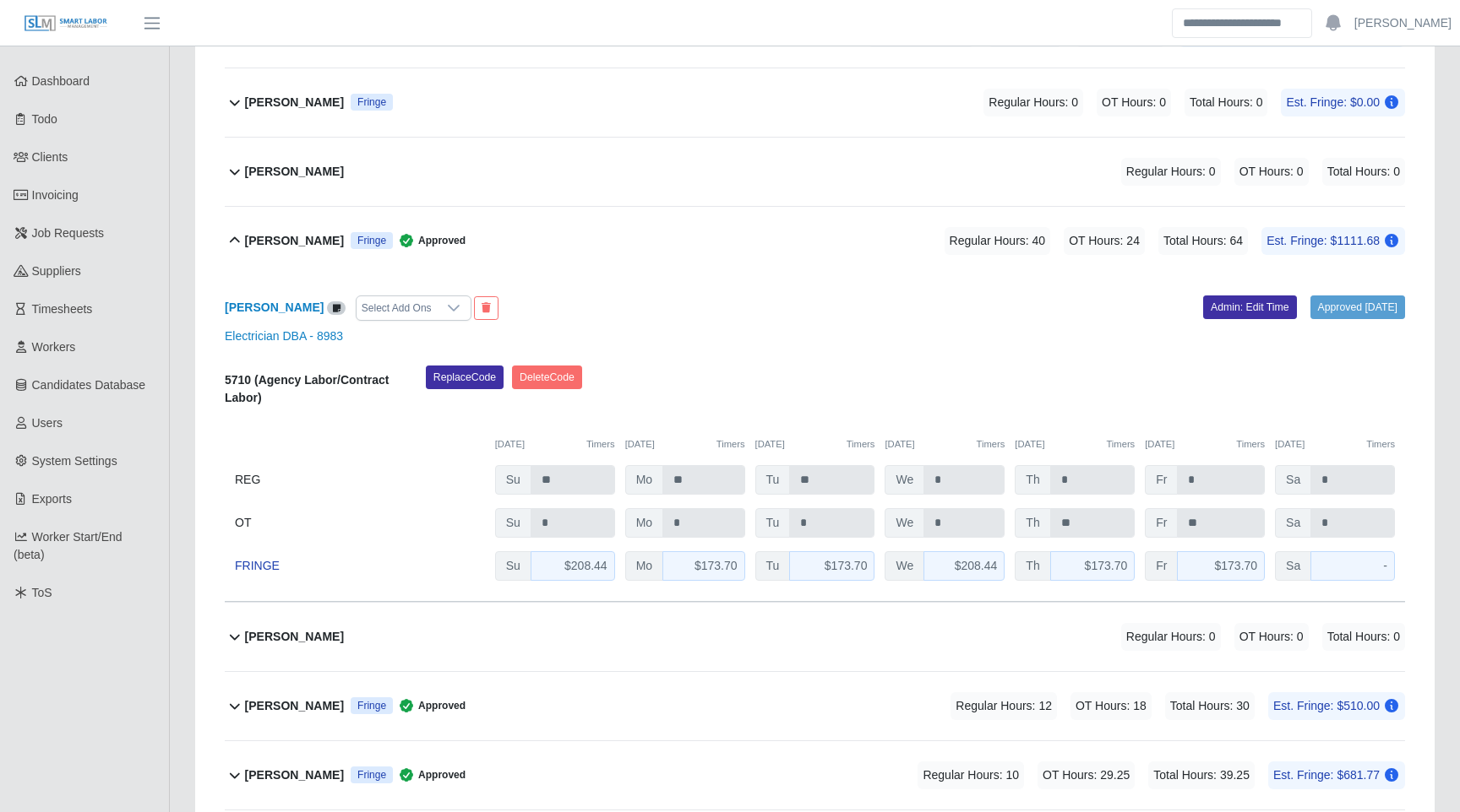
scroll to position [367, 0]
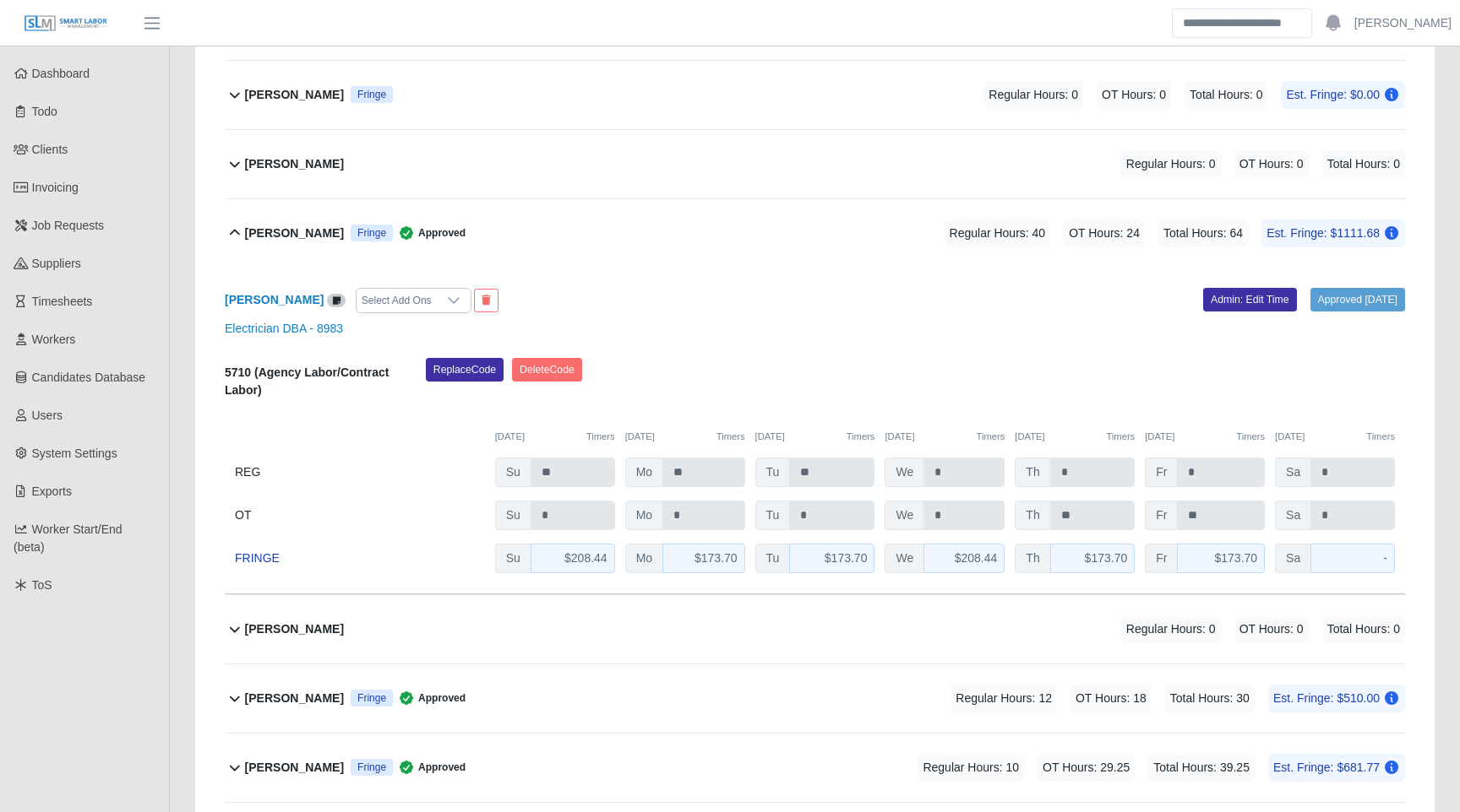
click at [601, 97] on div "[PERSON_NAME] Fringe Regular Hours: 0 OT Hours: 0 Total Hours: 0 Est. Fringe: $…" at bounding box center [825, 95] width 1160 height 68
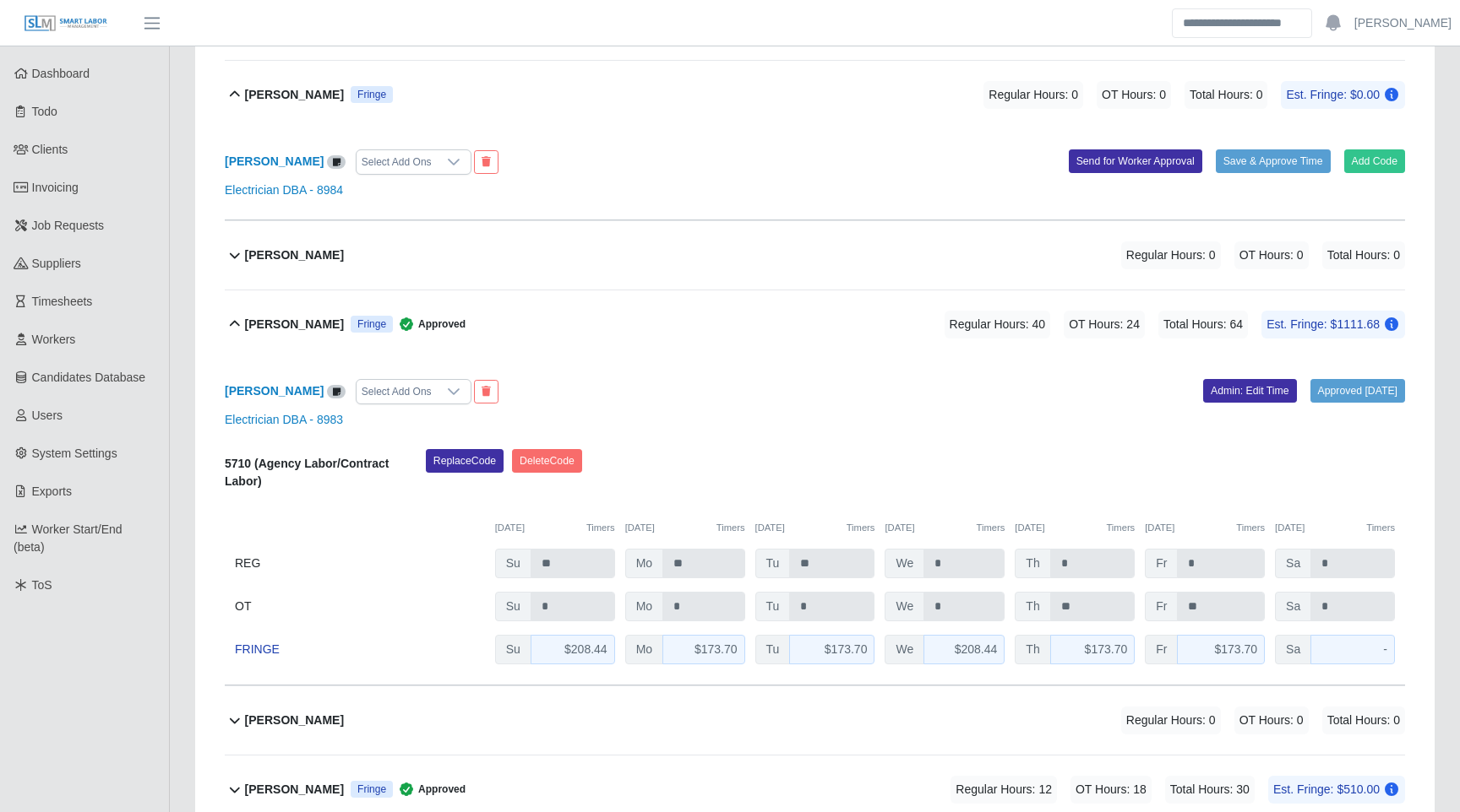
click at [644, 91] on div "[PERSON_NAME] Fringe Regular Hours: 0 OT Hours: 0 Total Hours: 0 Est. Fringe: $…" at bounding box center [825, 95] width 1160 height 68
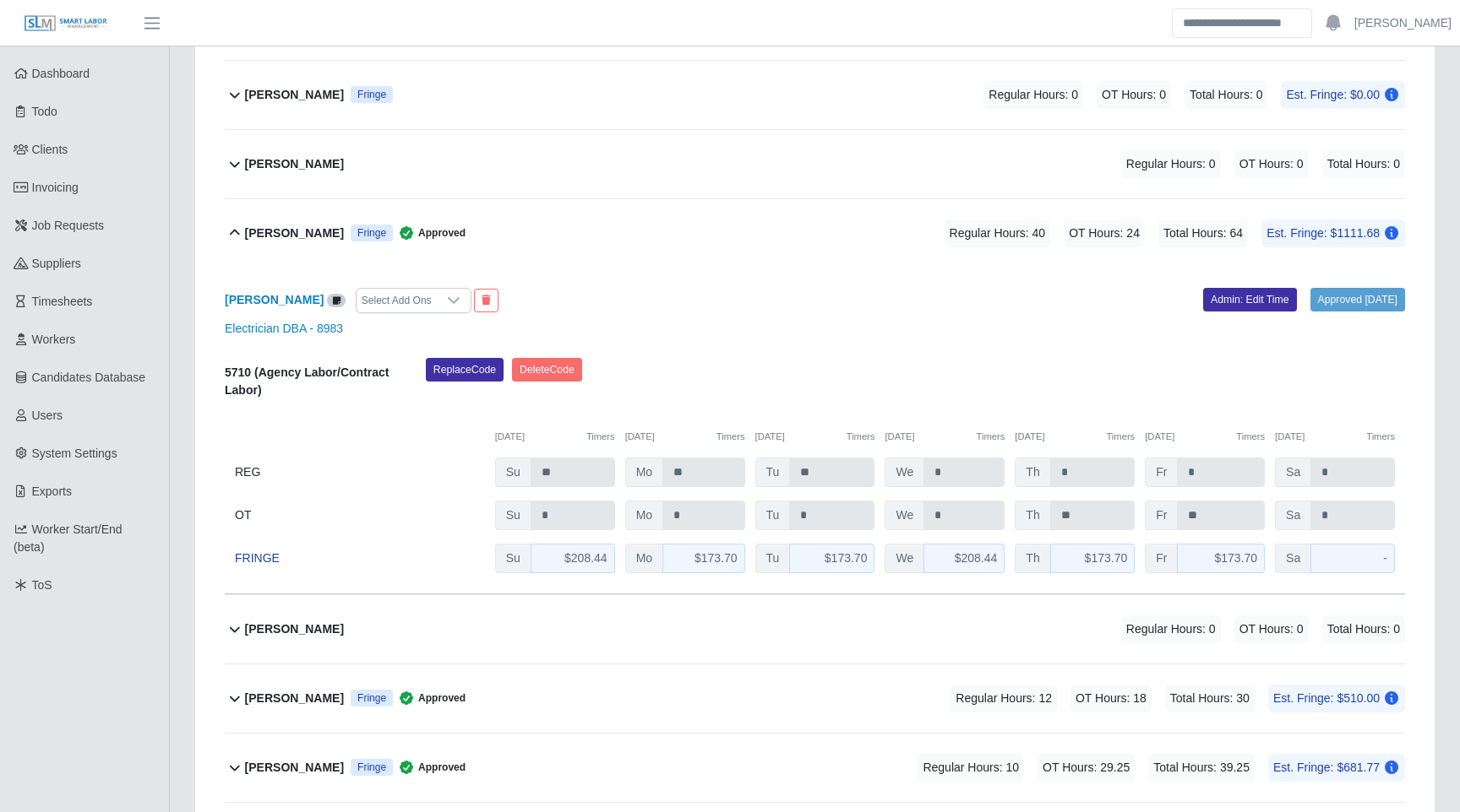
click at [638, 95] on div "[PERSON_NAME] Fringe Regular Hours: 0 OT Hours: 0 Total Hours: 0 Est. Fringe: $…" at bounding box center [825, 95] width 1160 height 68
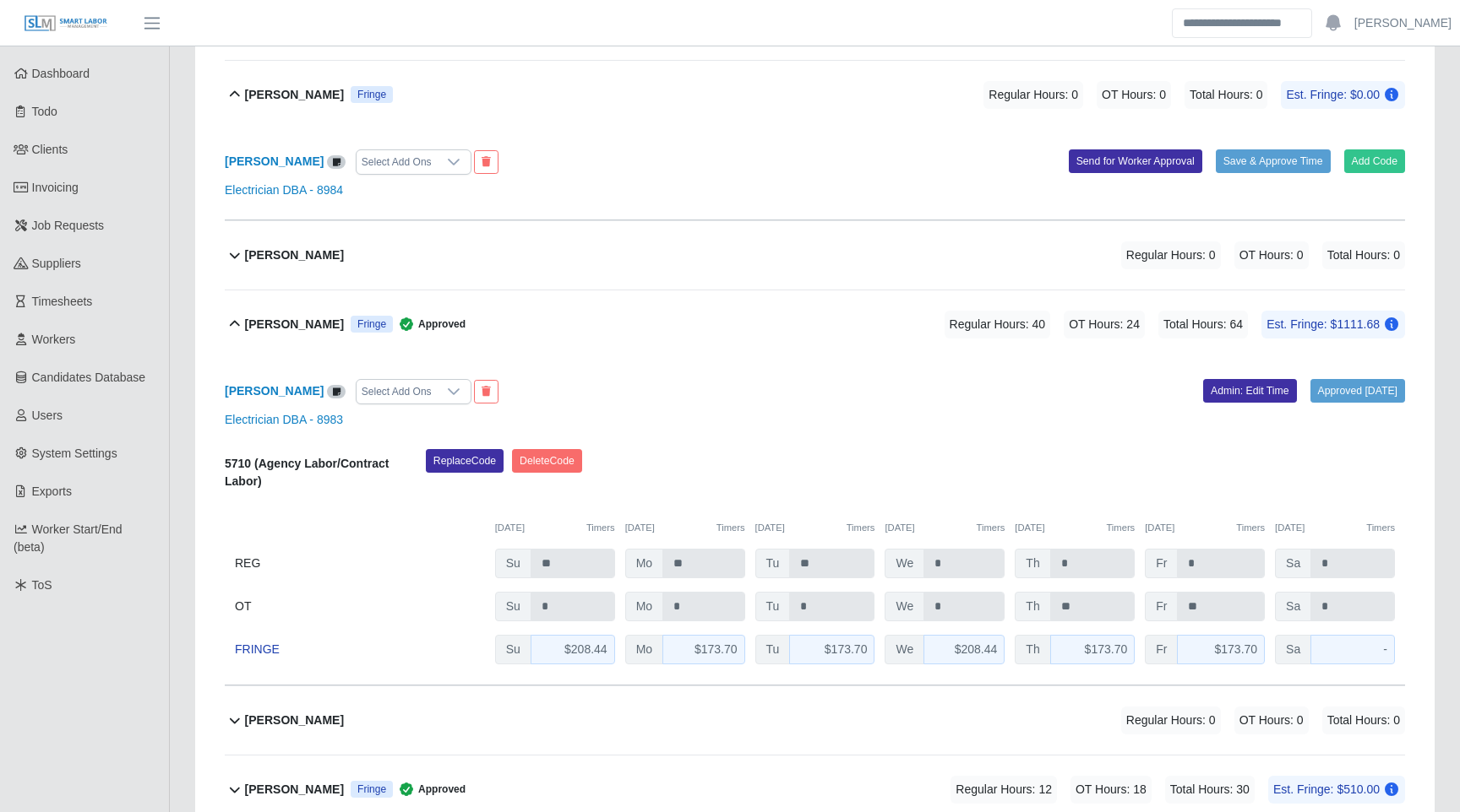
click at [638, 95] on div "[PERSON_NAME] Fringe Regular Hours: 0 OT Hours: 0 Total Hours: 0 Est. Fringe: $…" at bounding box center [825, 95] width 1160 height 68
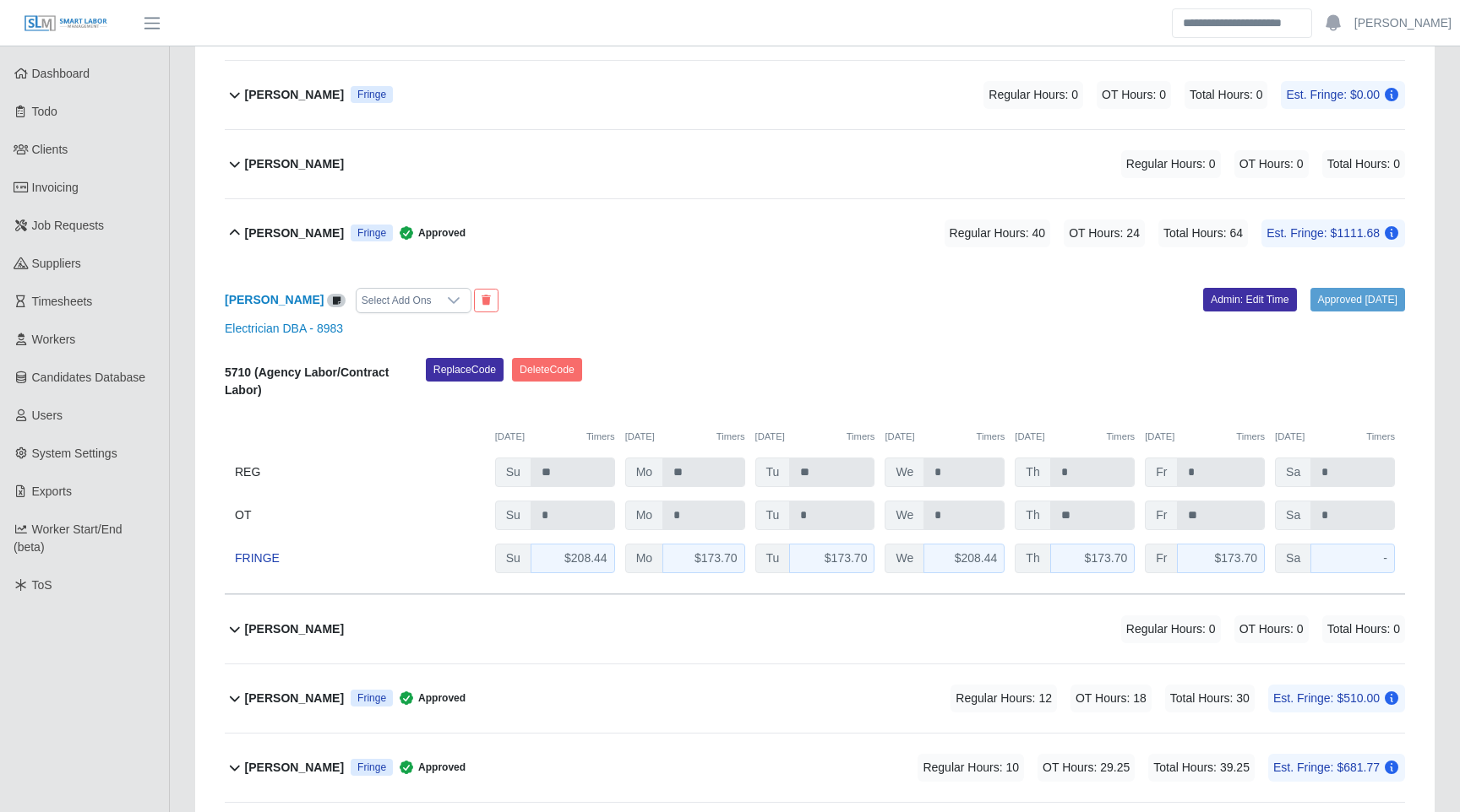
click at [413, 638] on div "[PERSON_NAME] Regular Hours: 0 OT Hours: 0 Total Hours: 0" at bounding box center [825, 629] width 1160 height 68
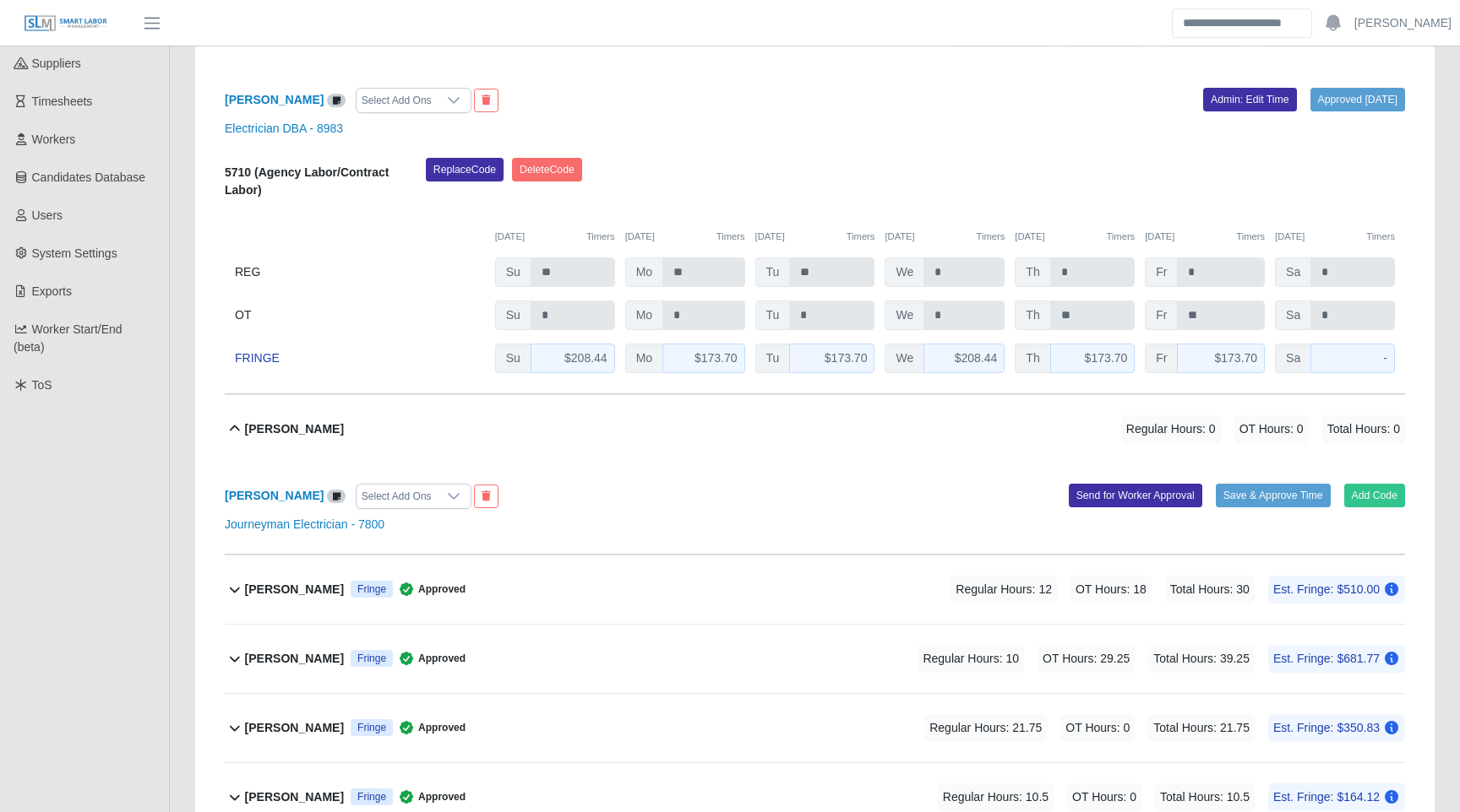
scroll to position [572, 0]
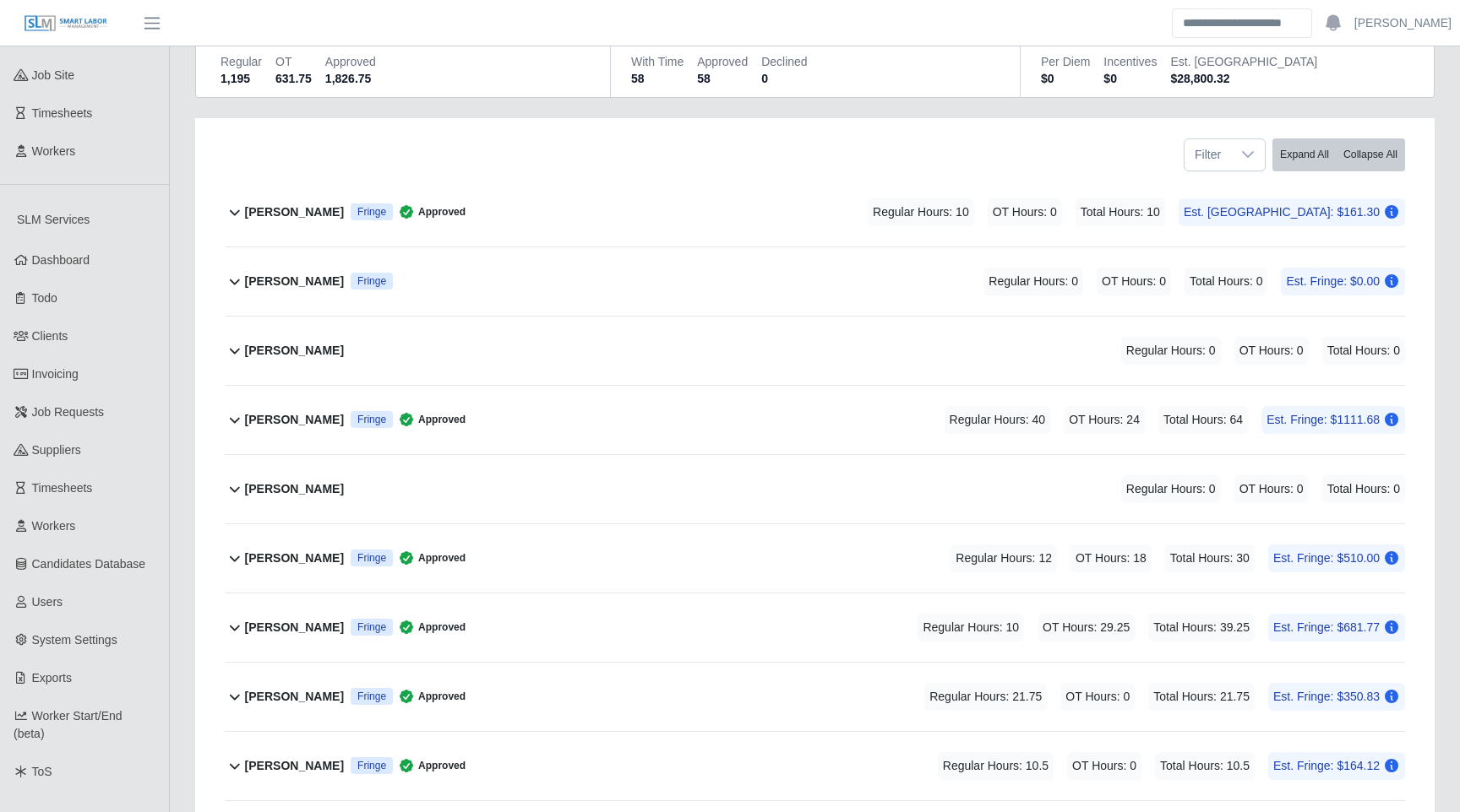
scroll to position [192, 0]
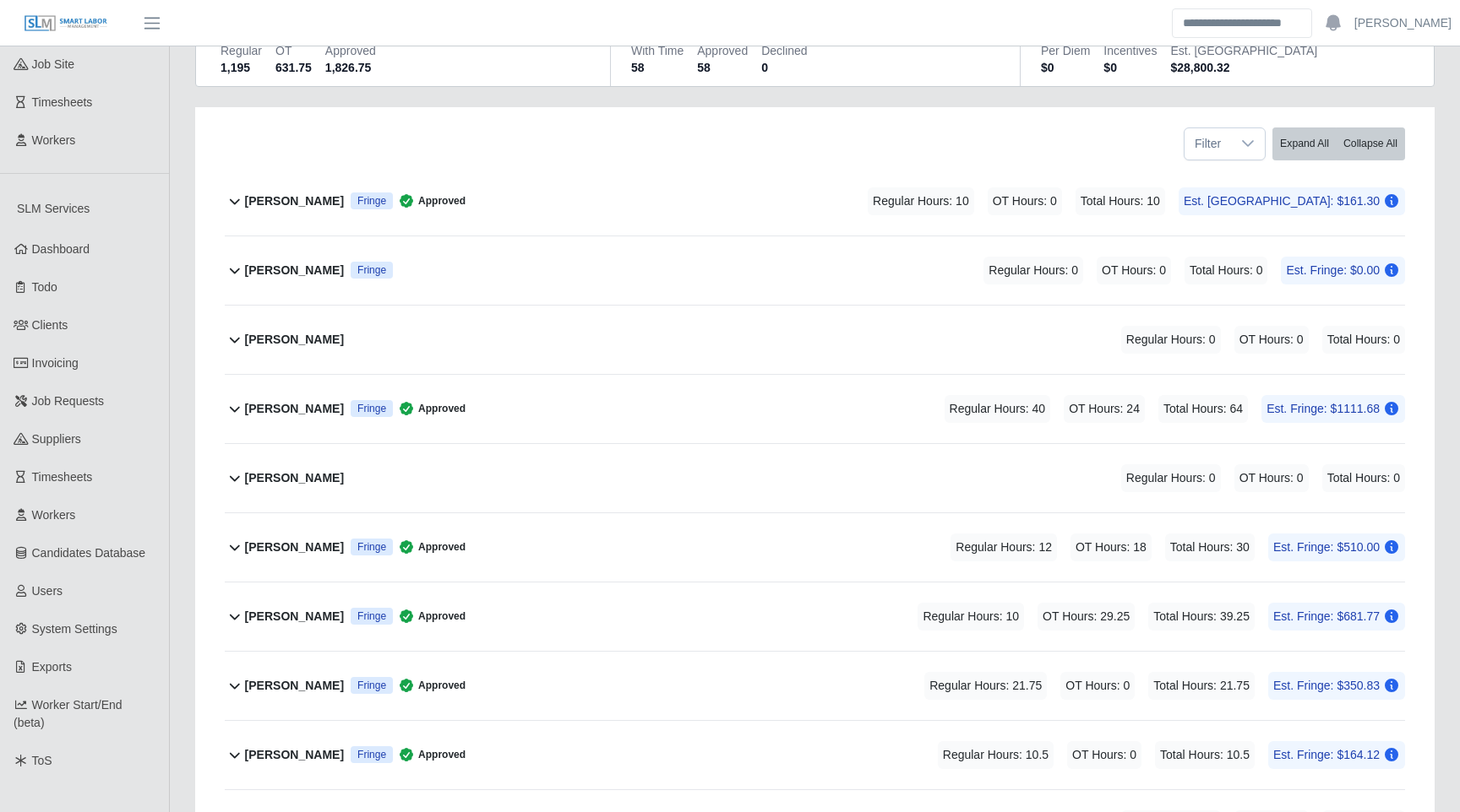
click at [506, 276] on div "[PERSON_NAME] Fringe Regular Hours: 0 OT Hours: 0 Total Hours: 0 Est. Fringe: $…" at bounding box center [825, 271] width 1160 height 68
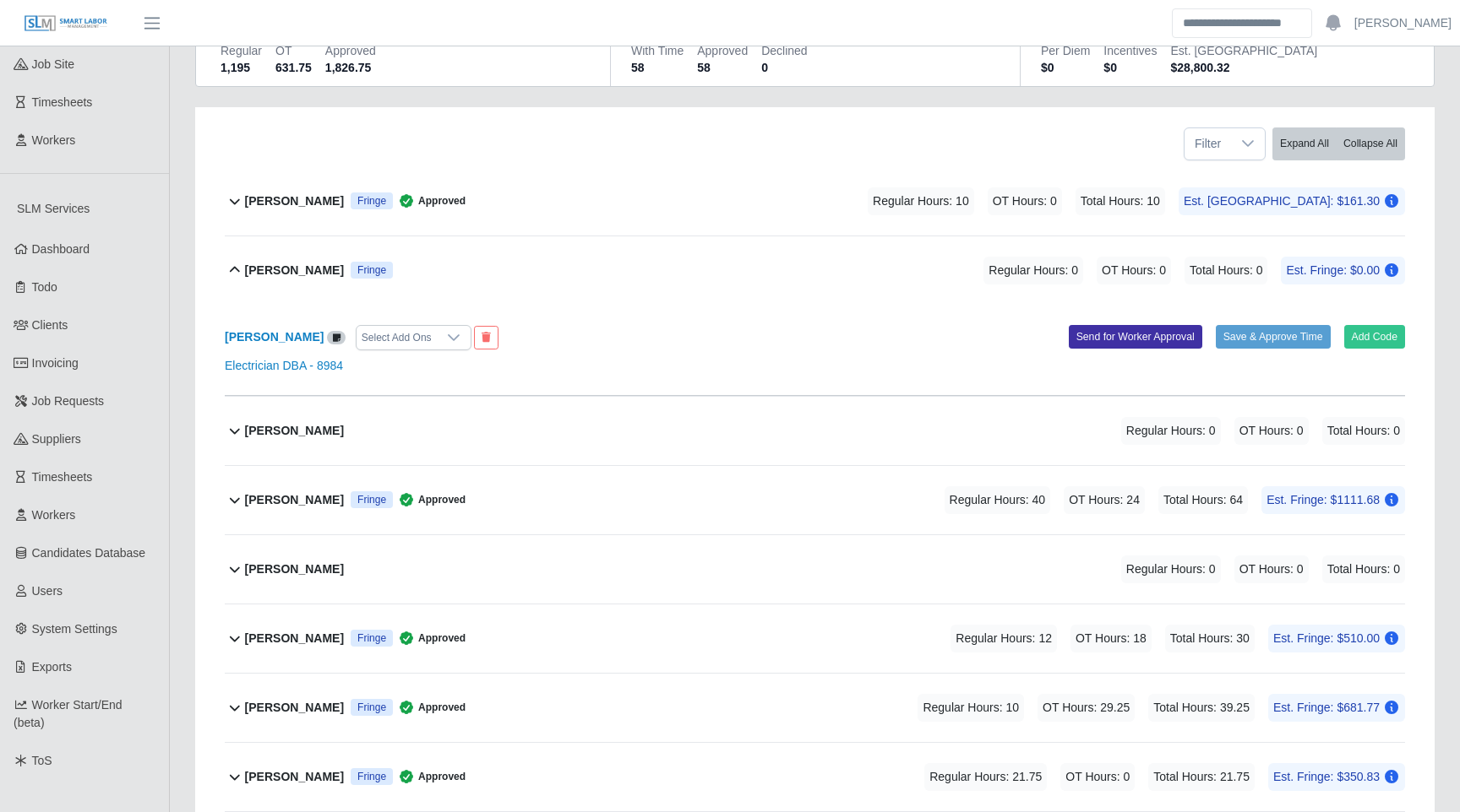
click at [507, 266] on div "[PERSON_NAME] Fringe Regular Hours: 0 OT Hours: 0 Total Hours: 0 Est. Fringe: $…" at bounding box center [825, 271] width 1160 height 68
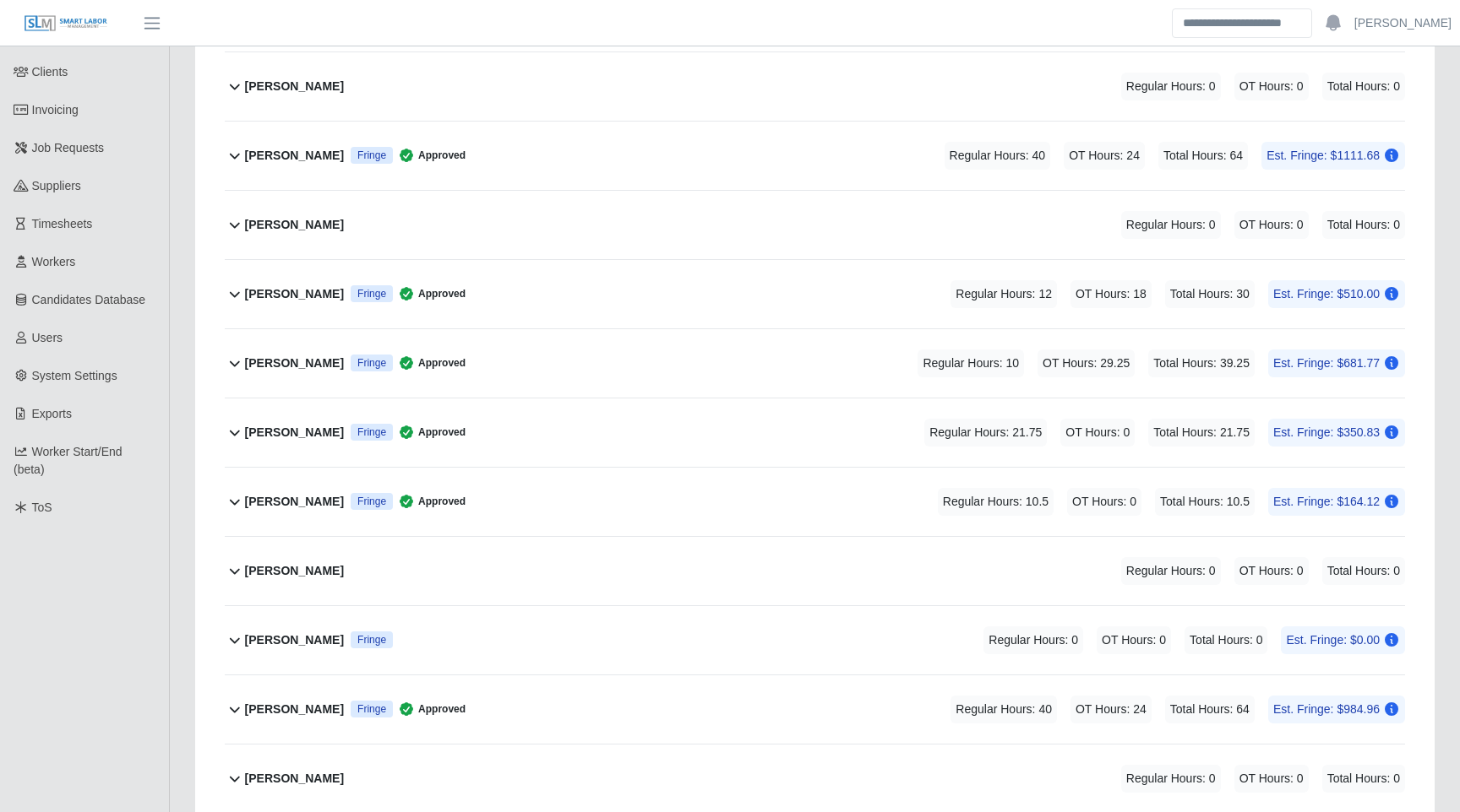
scroll to position [472, 0]
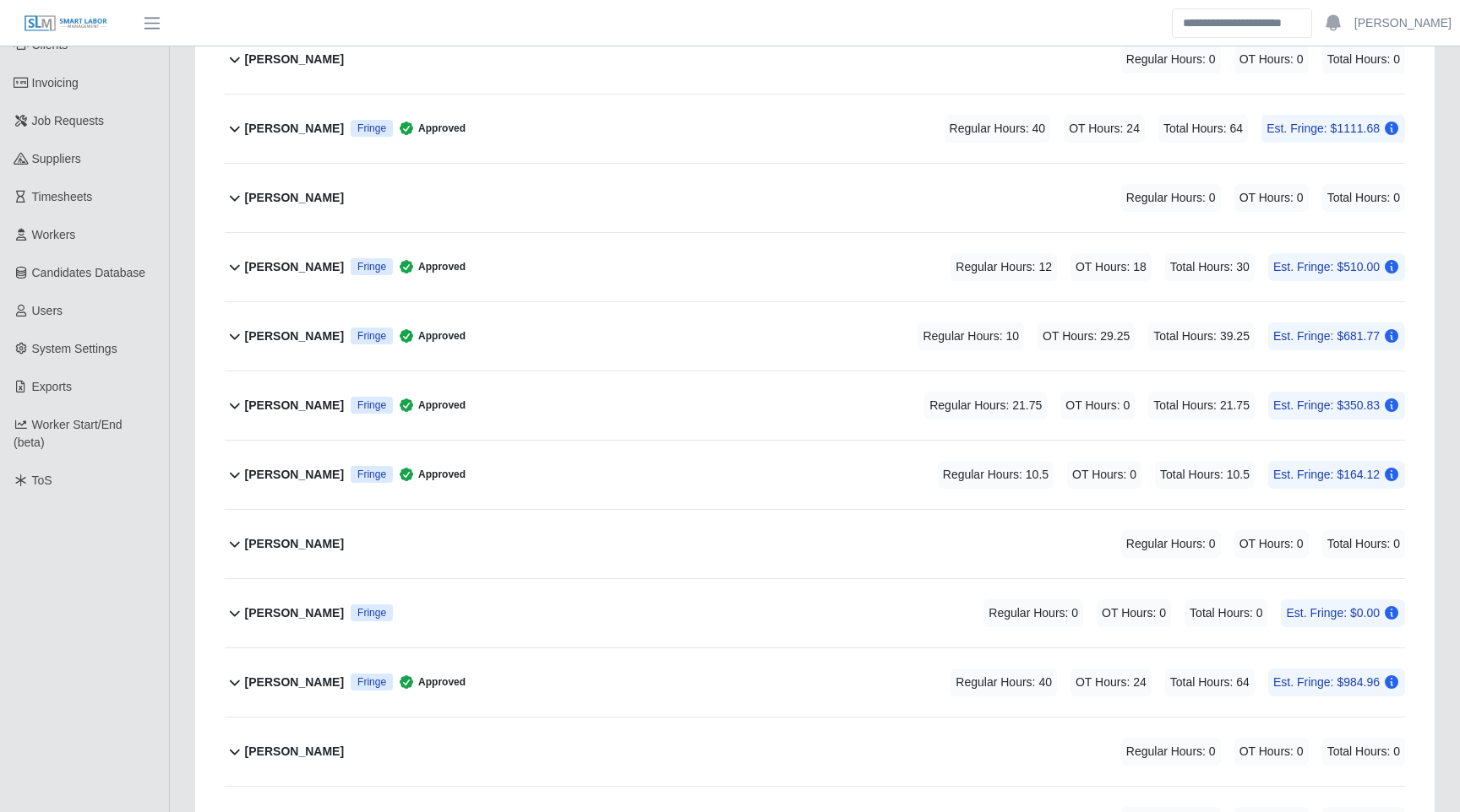
click at [297, 329] on b "[PERSON_NAME]" at bounding box center [295, 337] width 99 height 18
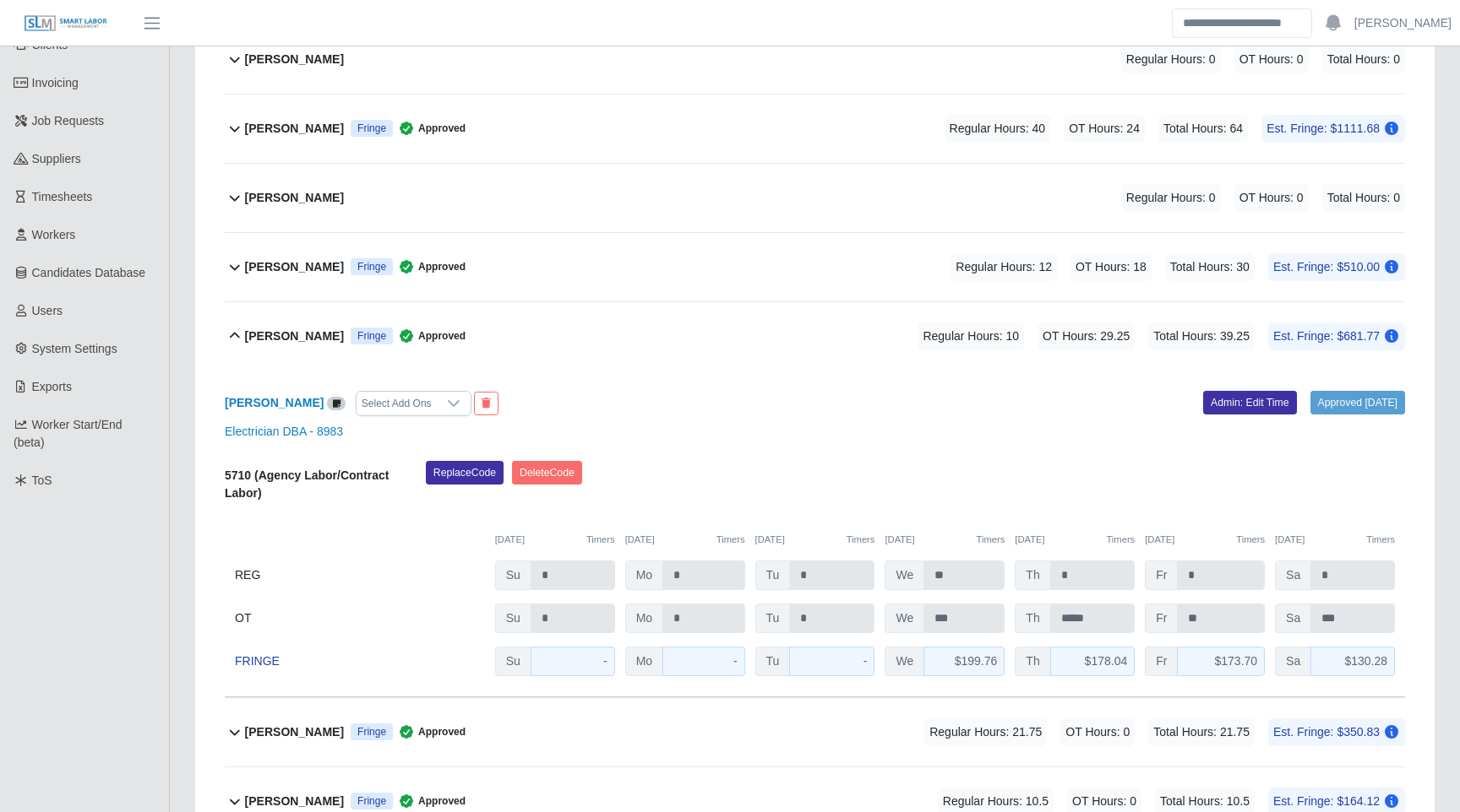
click at [443, 200] on div "[PERSON_NAME] Regular Hours: 0 OT Hours: 0 Total Hours: 0" at bounding box center [825, 198] width 1160 height 68
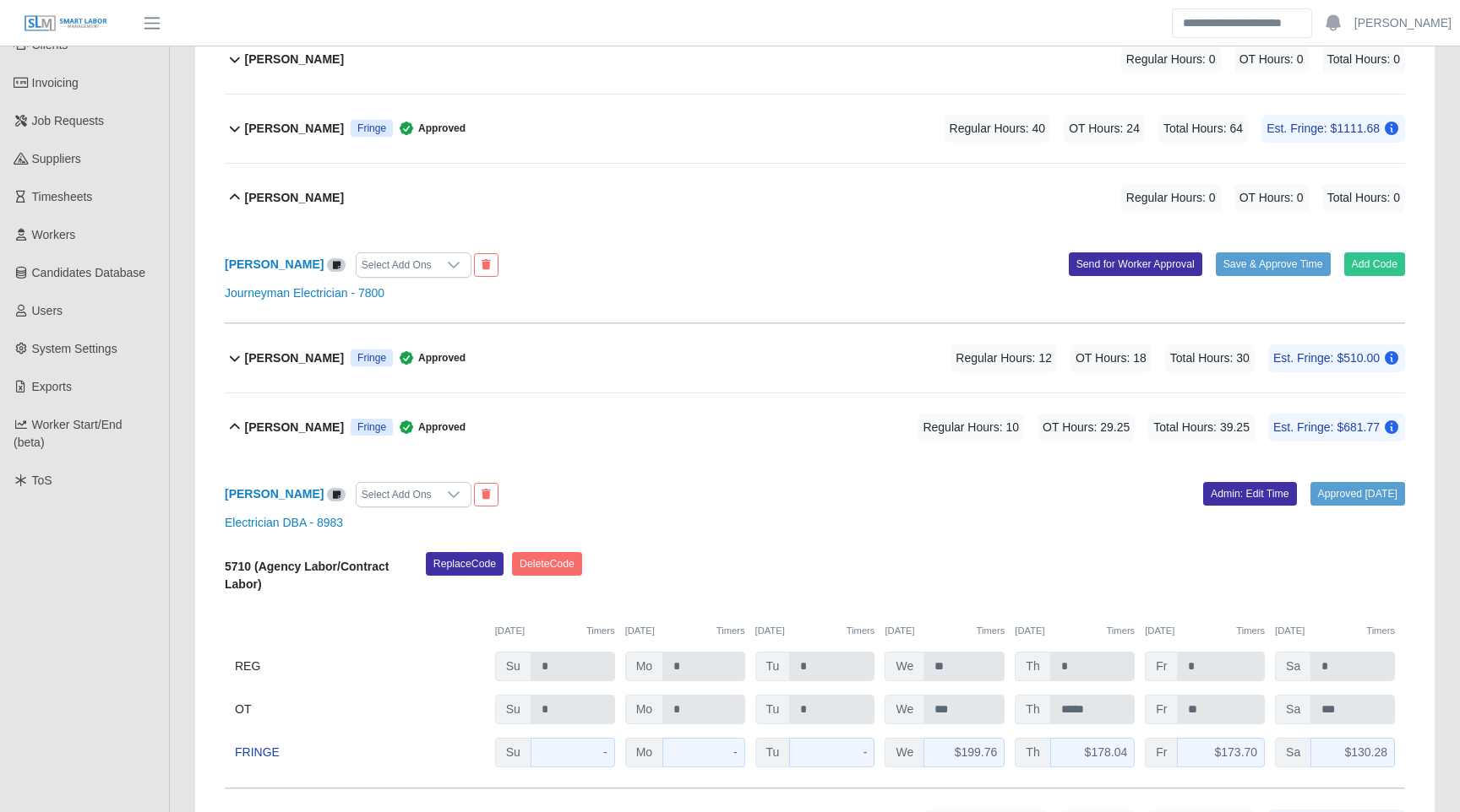
click at [553, 347] on div "[PERSON_NAME] Fringe Approved Regular Hours: 12 OT Hours: 18 Total Hours: 30 Es…" at bounding box center [825, 358] width 1160 height 68
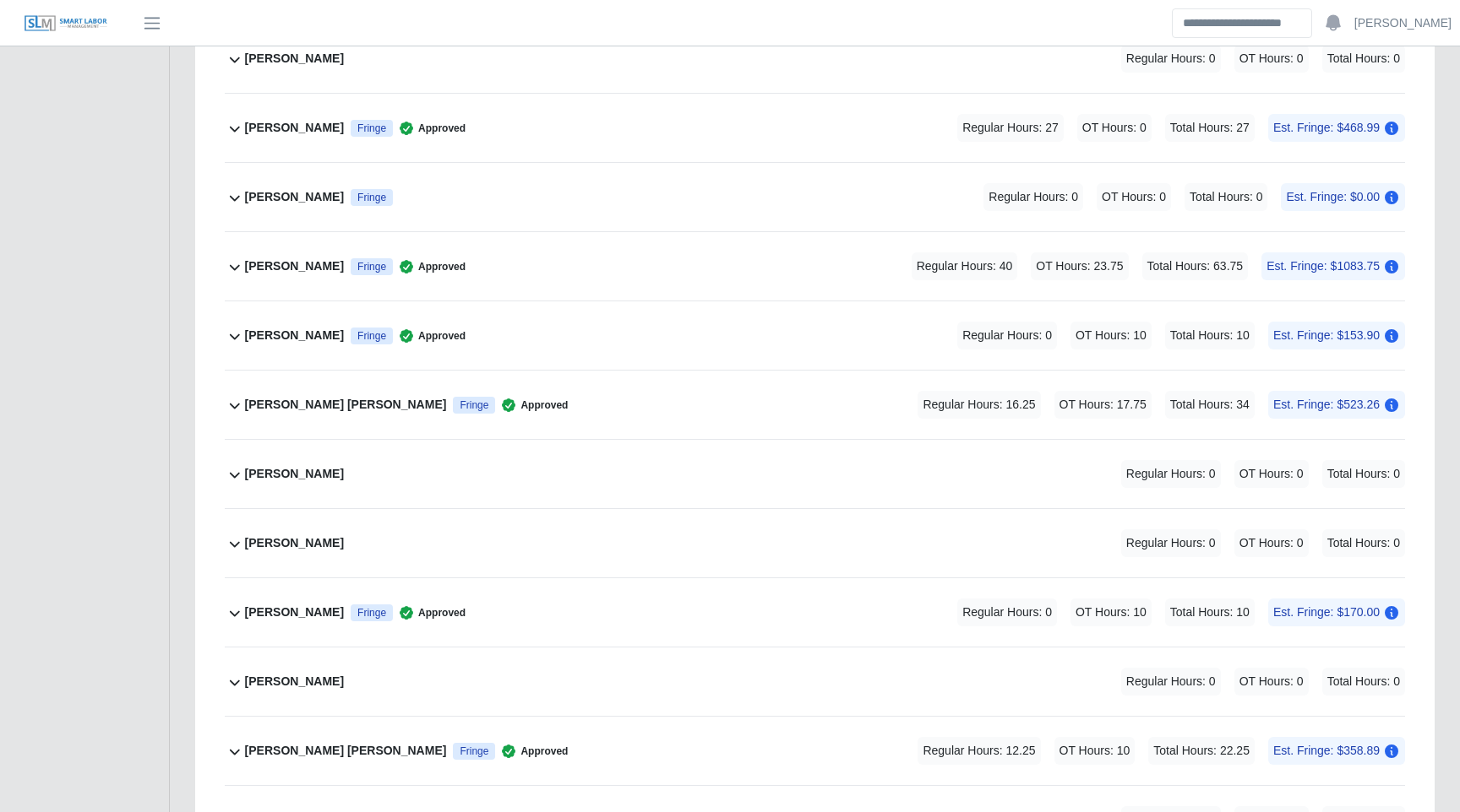
scroll to position [5823, 0]
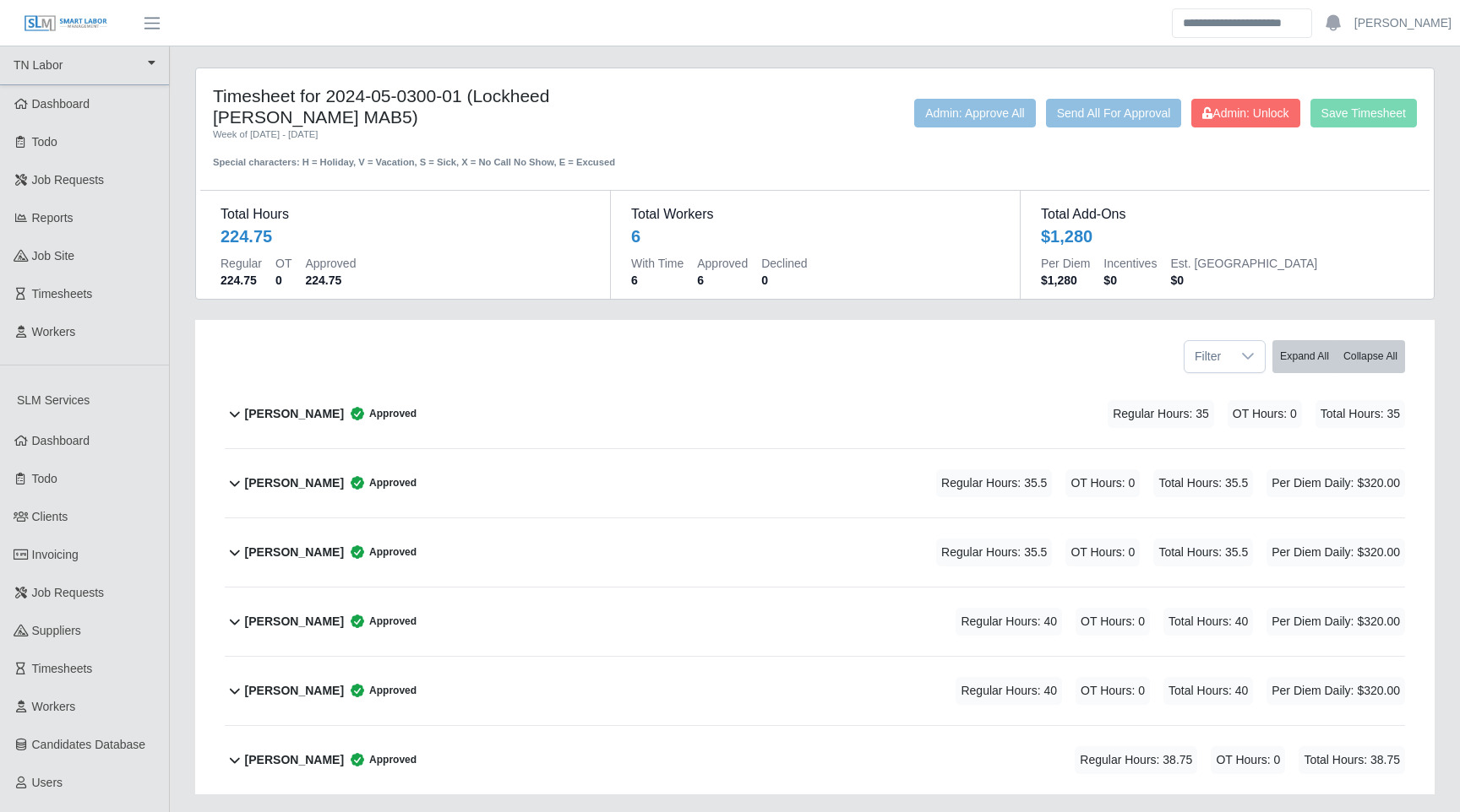
click at [375, 470] on div "Antelmo Ventura Approved" at bounding box center [331, 483] width 171 height 28
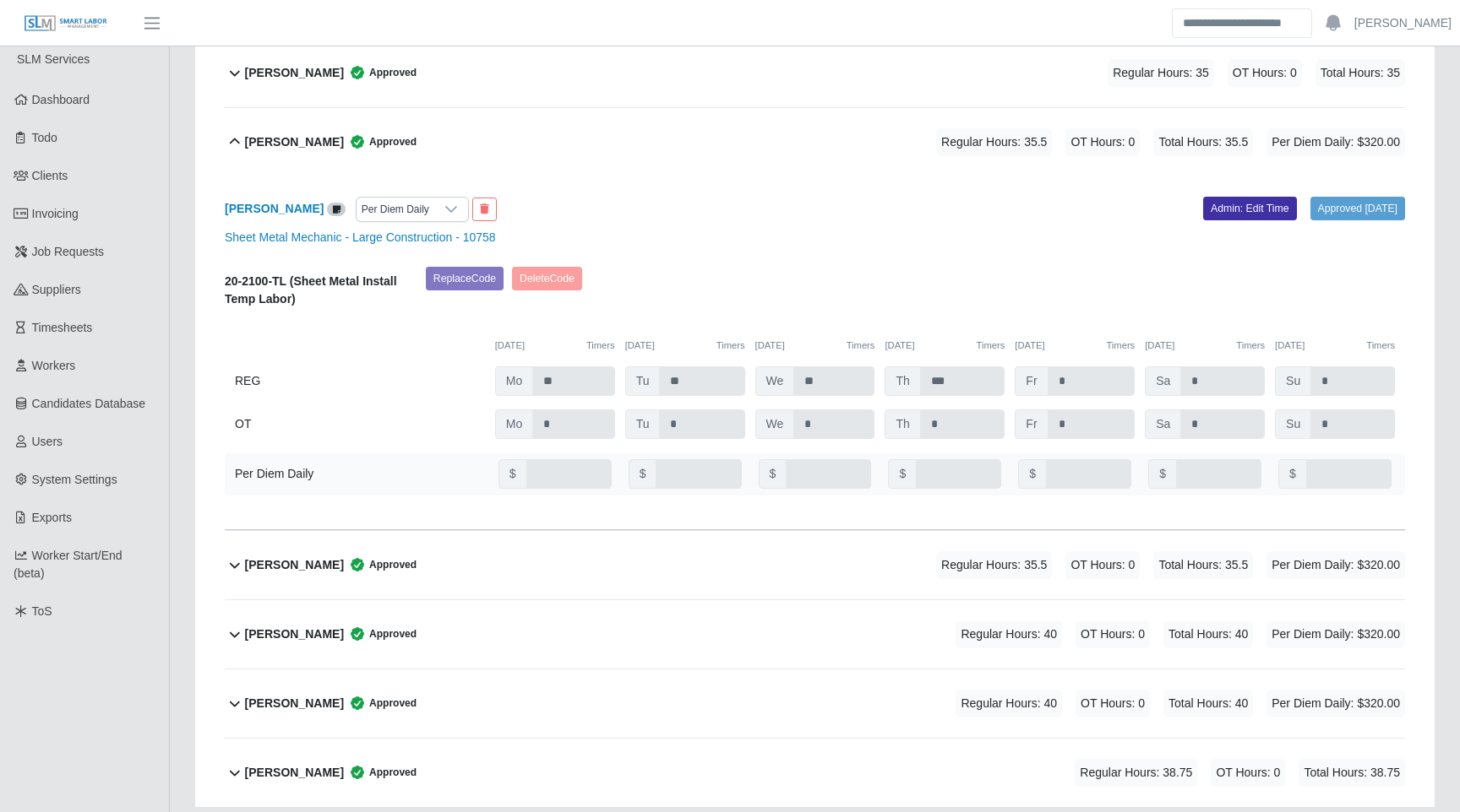
scroll to position [353, 0]
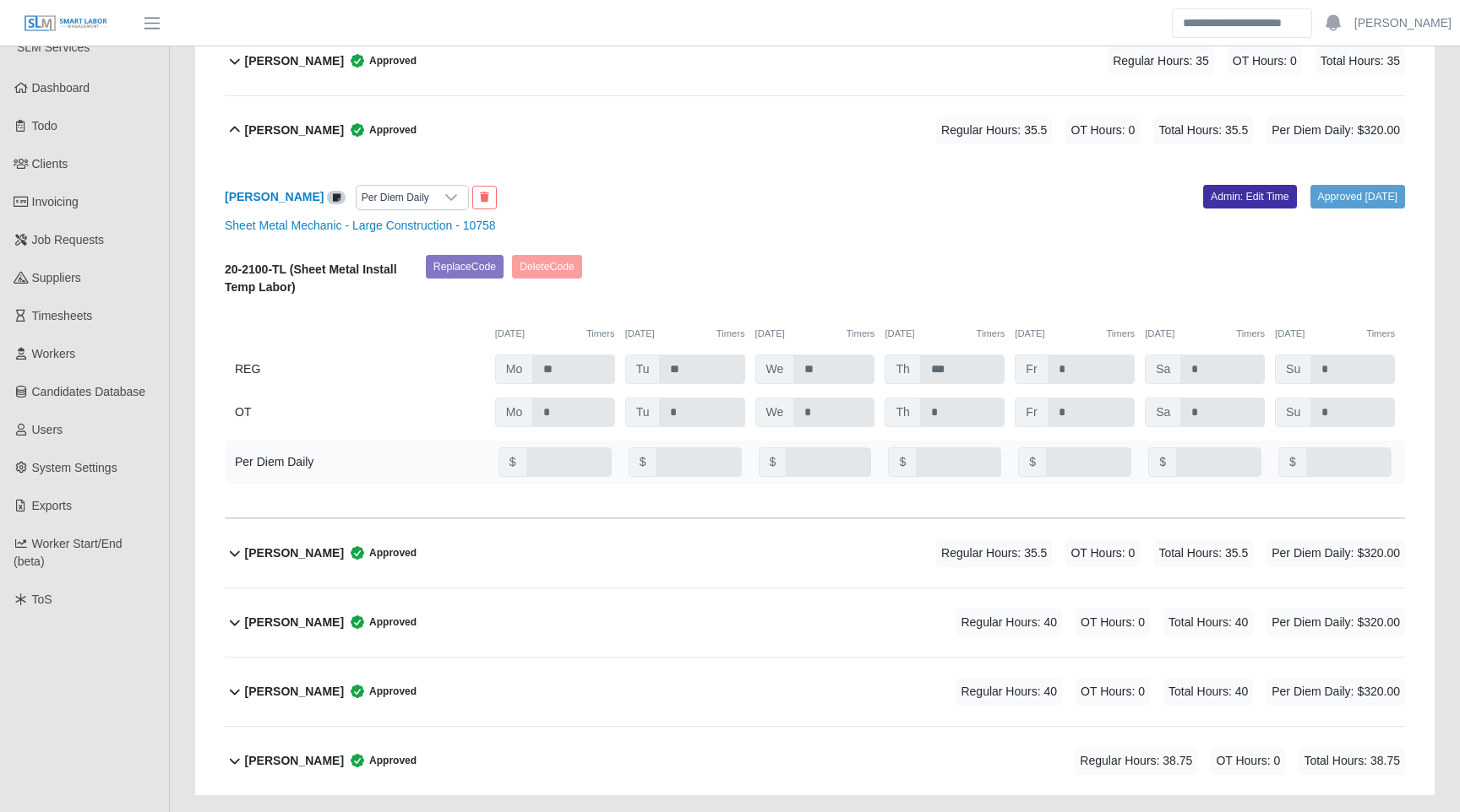
click at [340, 542] on div "Carlos Lopez Approved" at bounding box center [331, 553] width 171 height 28
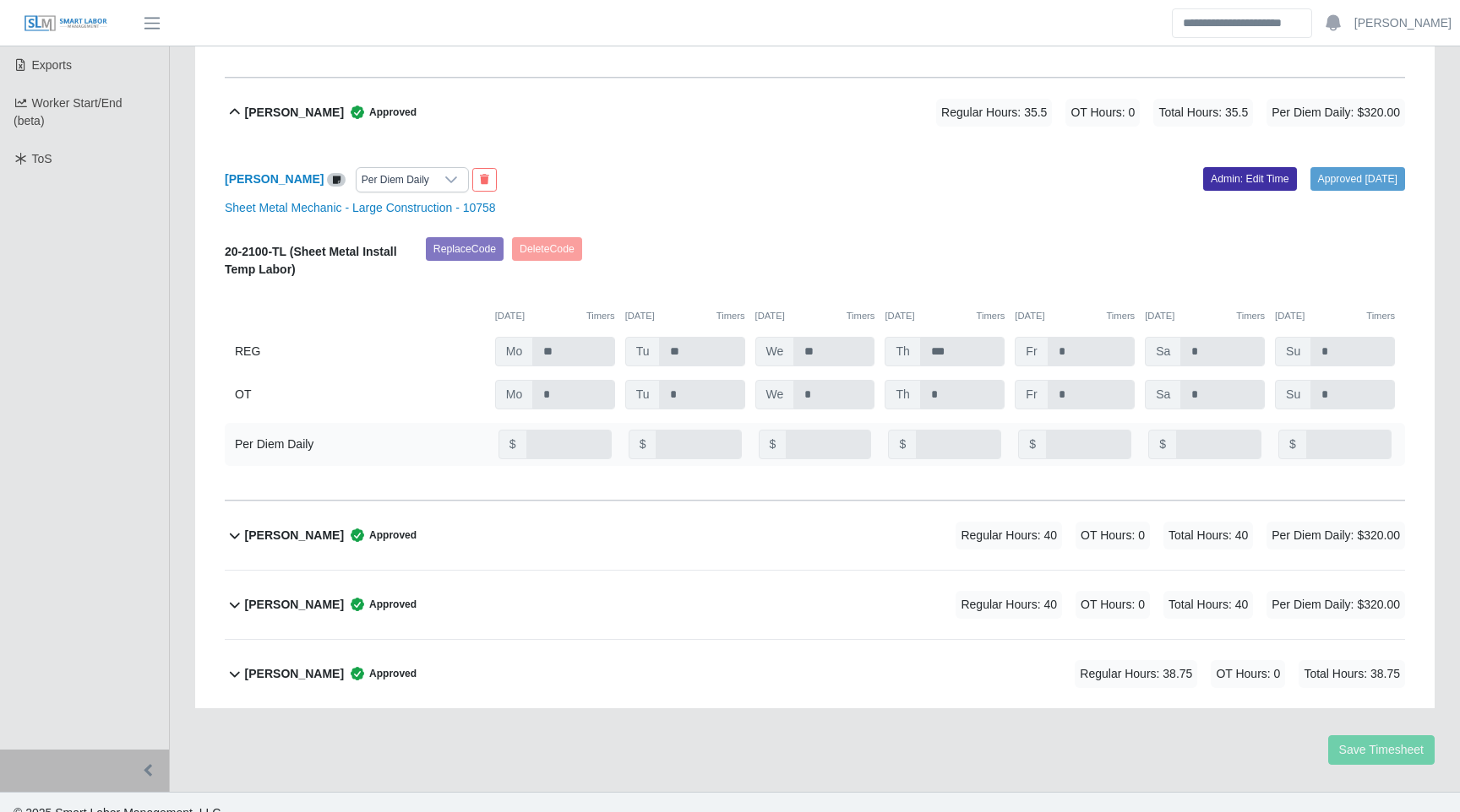
click at [336, 522] on div "Ervin Escalante Lopez Approved" at bounding box center [331, 536] width 171 height 28
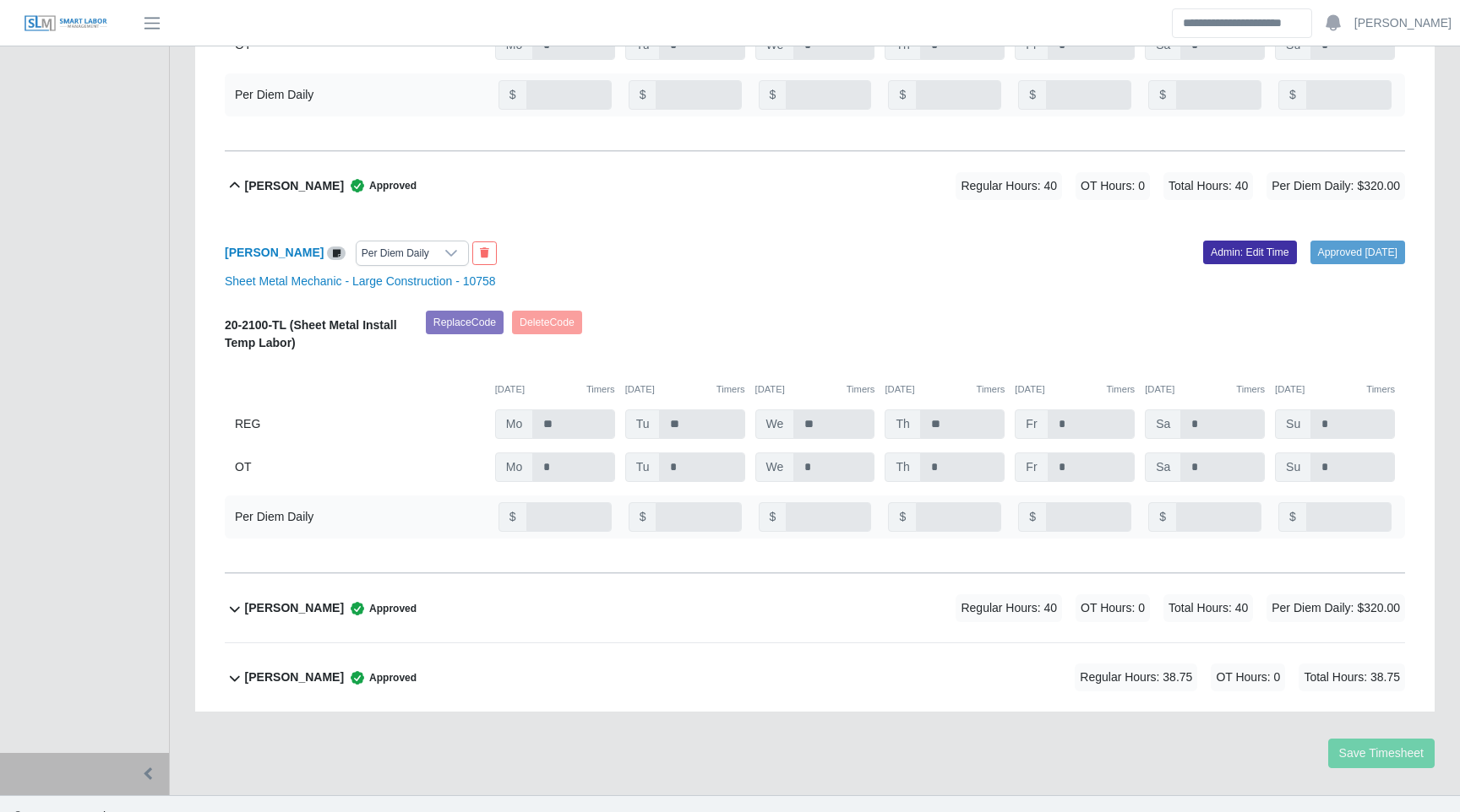
scroll to position [1148, 0]
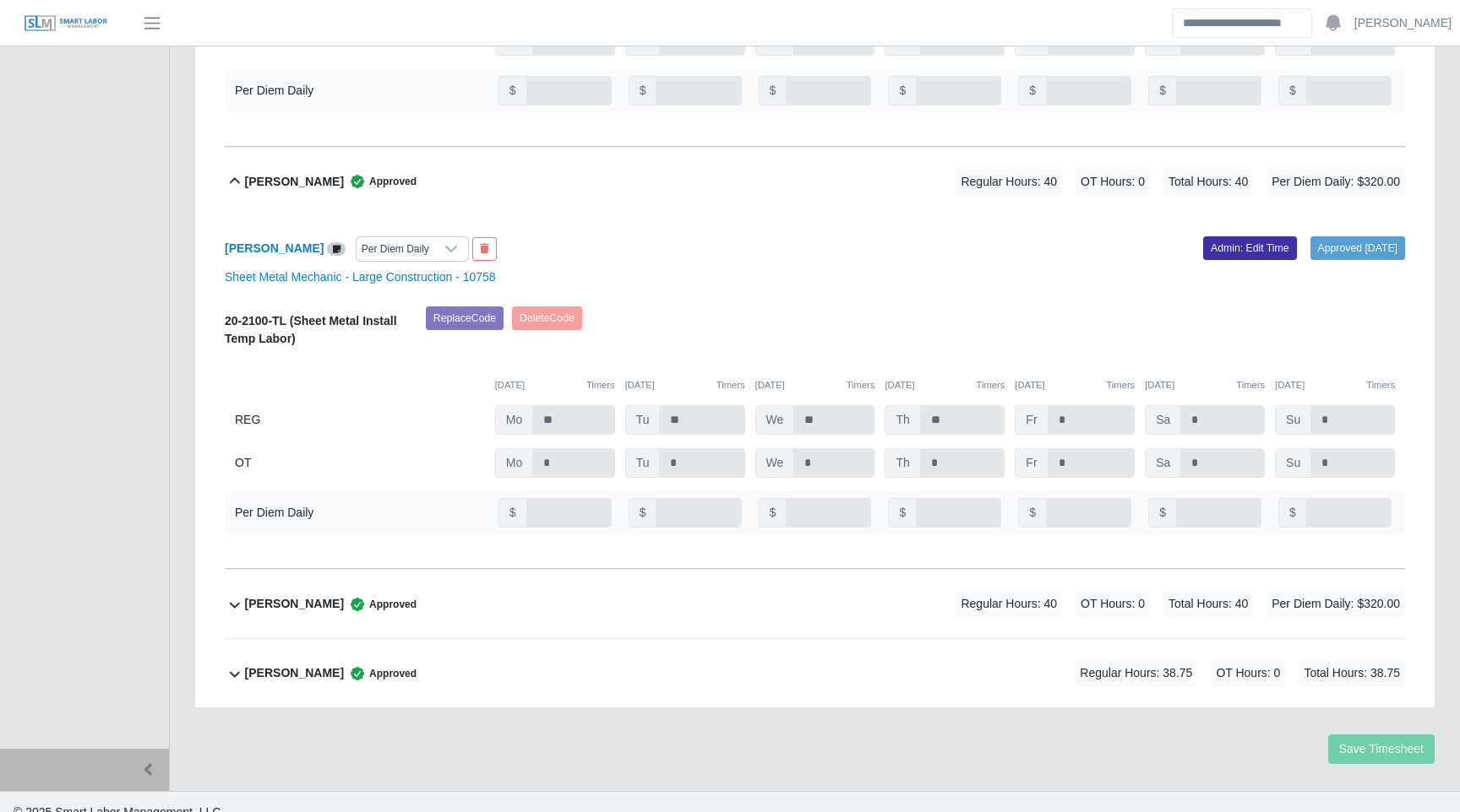
click at [331, 595] on b "Junior Mazariegos Escalante" at bounding box center [295, 604] width 99 height 18
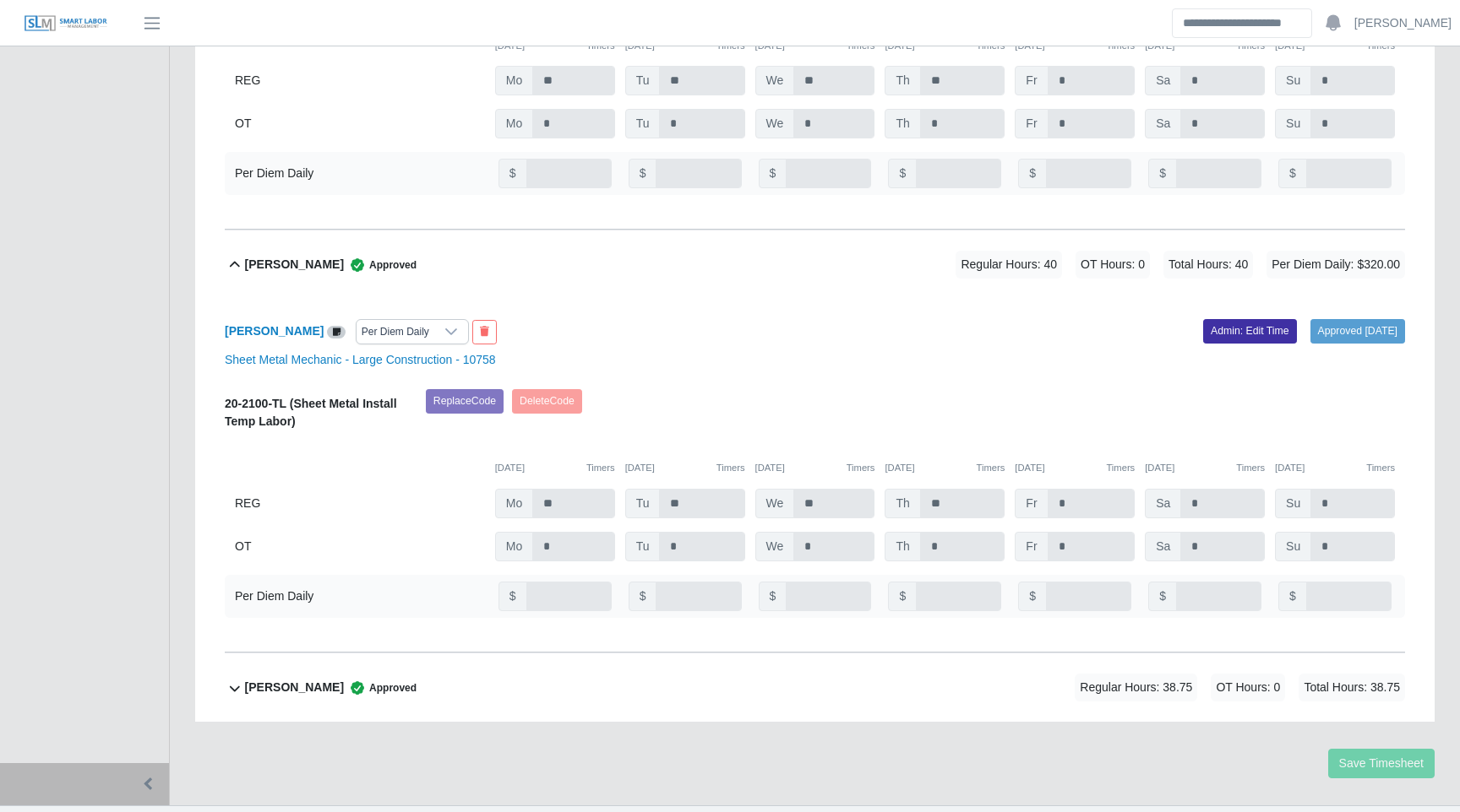
scroll to position [1502, 0]
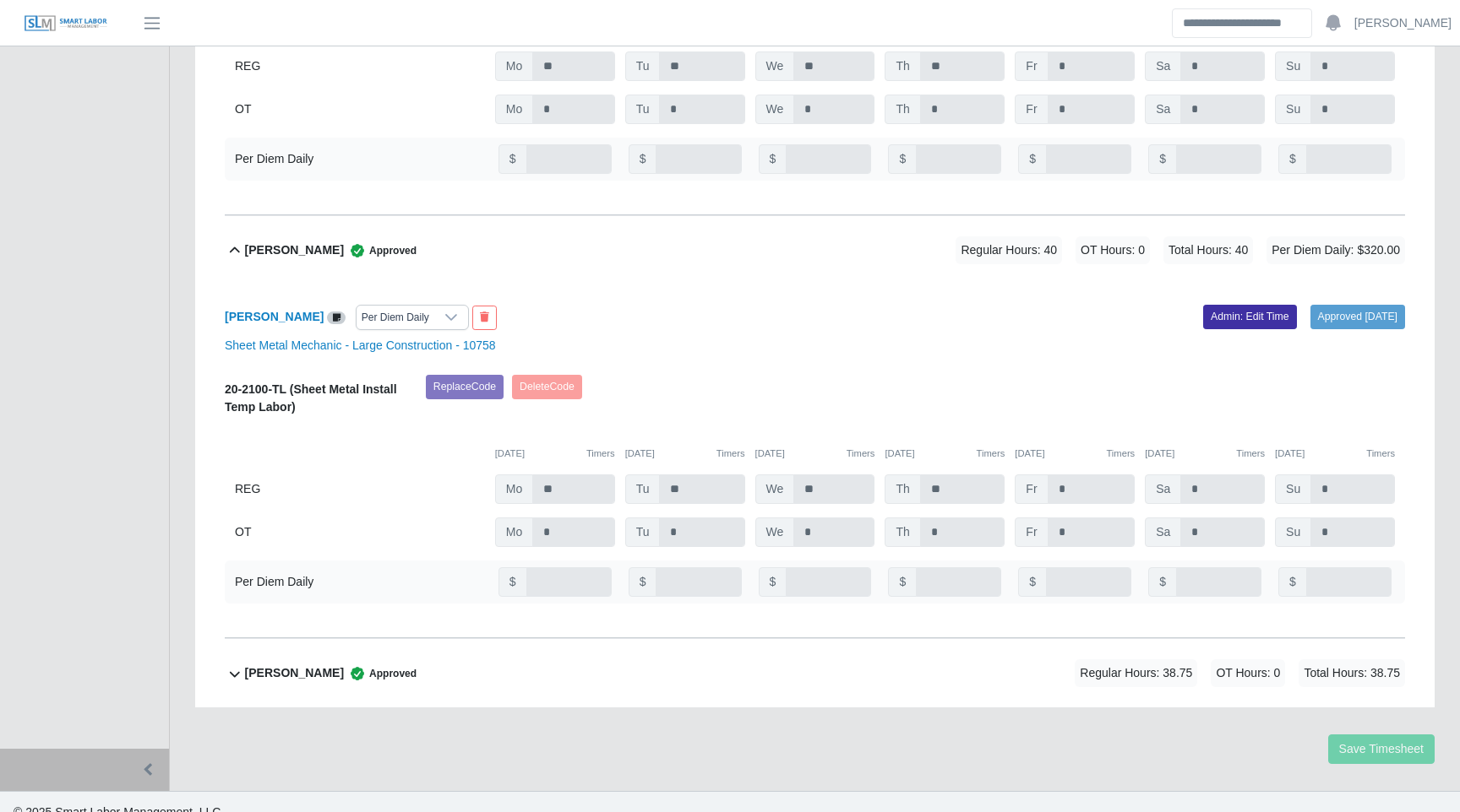
click at [325, 664] on b "Shaun Graham" at bounding box center [295, 673] width 99 height 18
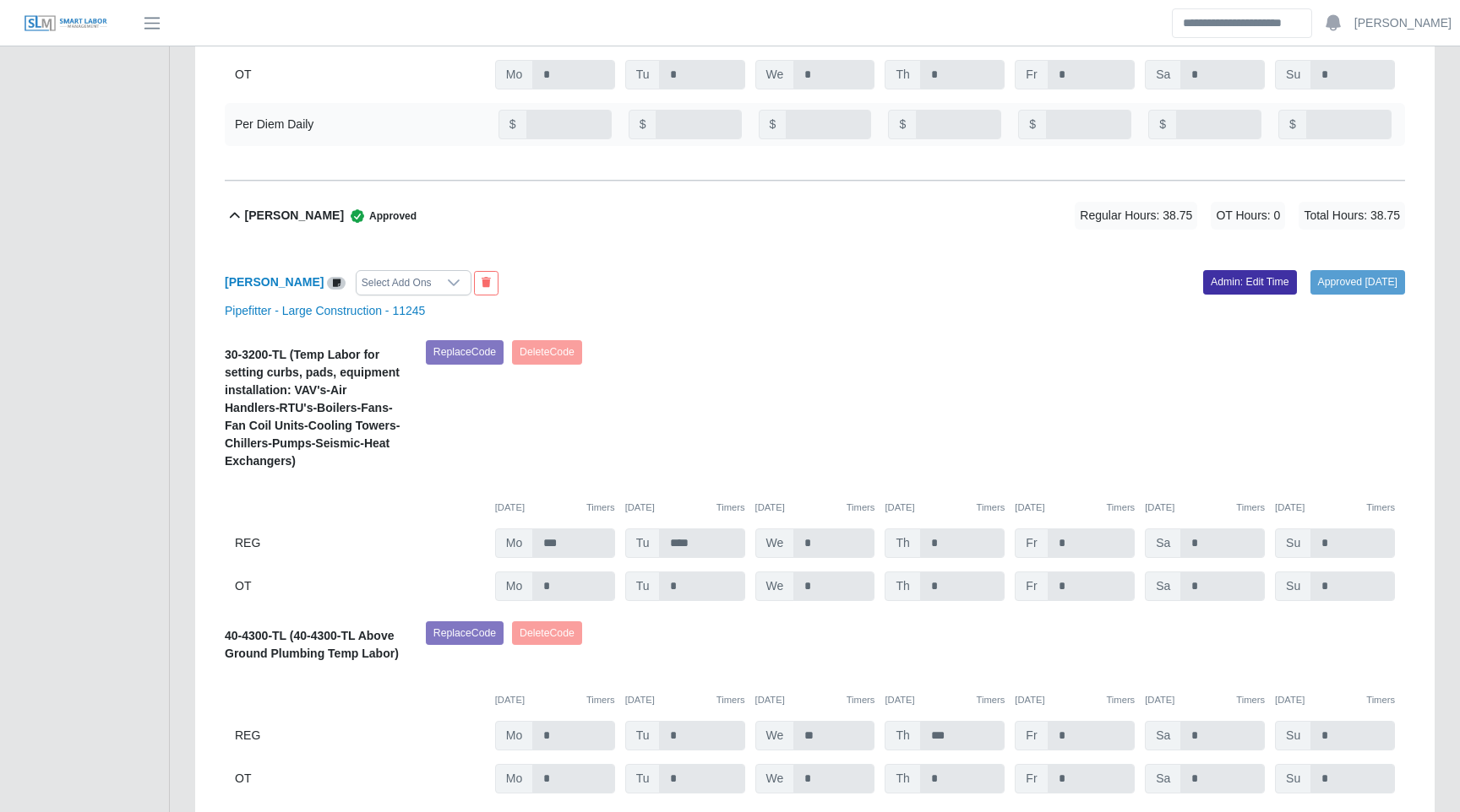
scroll to position [2101, 0]
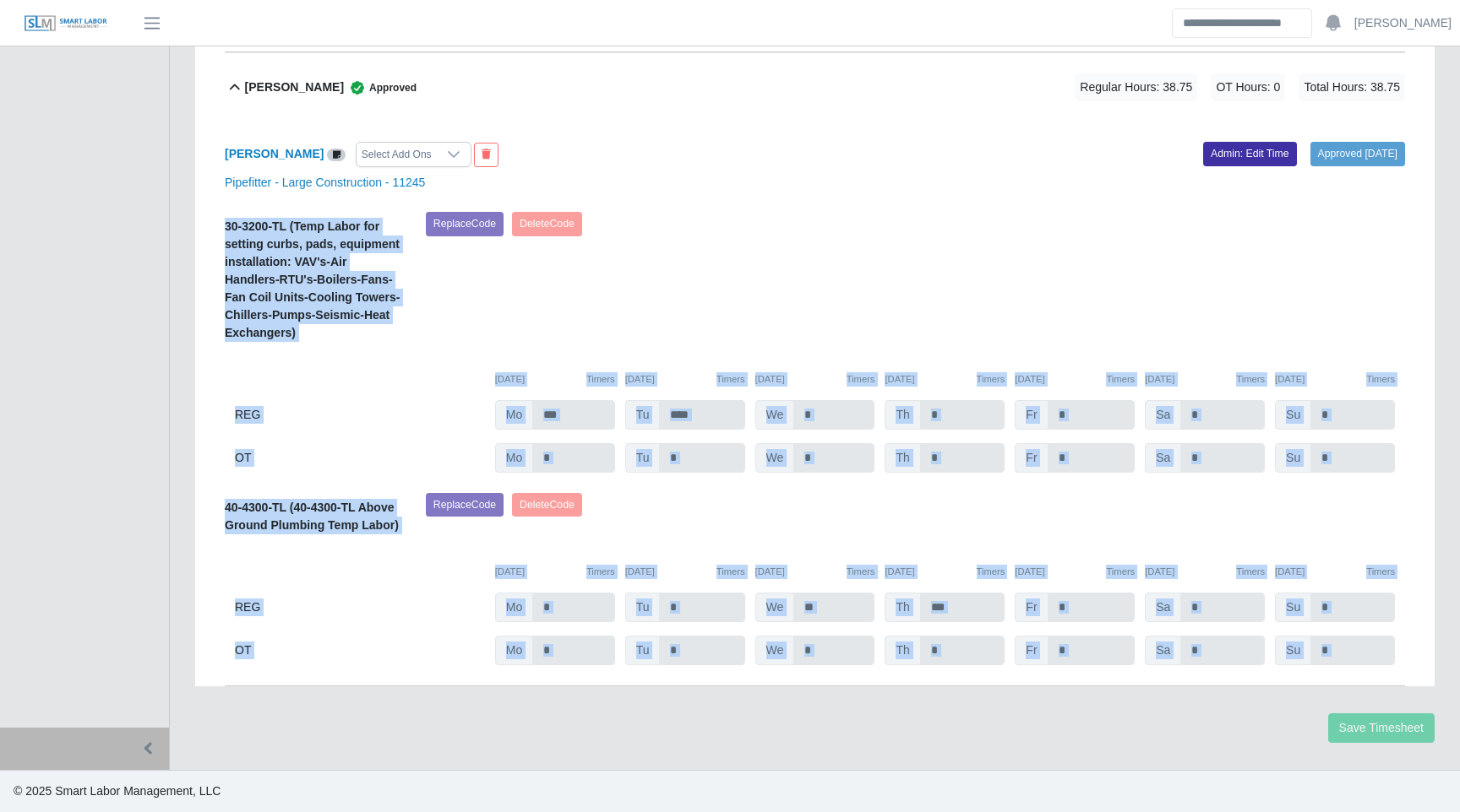
drag, startPoint x: 224, startPoint y: 191, endPoint x: 411, endPoint y: 717, distance: 558.3
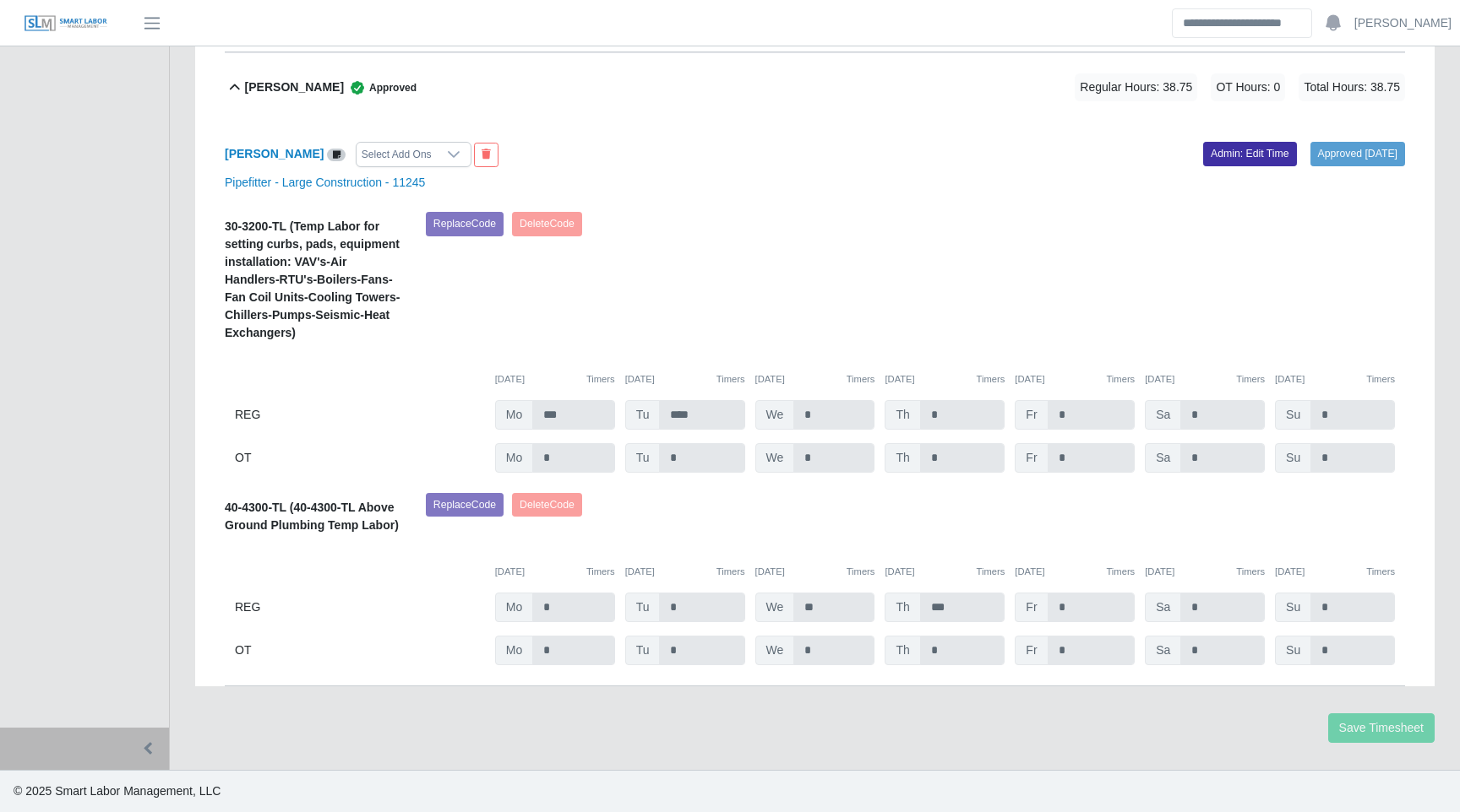
click at [379, 726] on div "Save Timesheet" at bounding box center [815, 728] width 1265 height 30
